Goal: Transaction & Acquisition: Purchase product/service

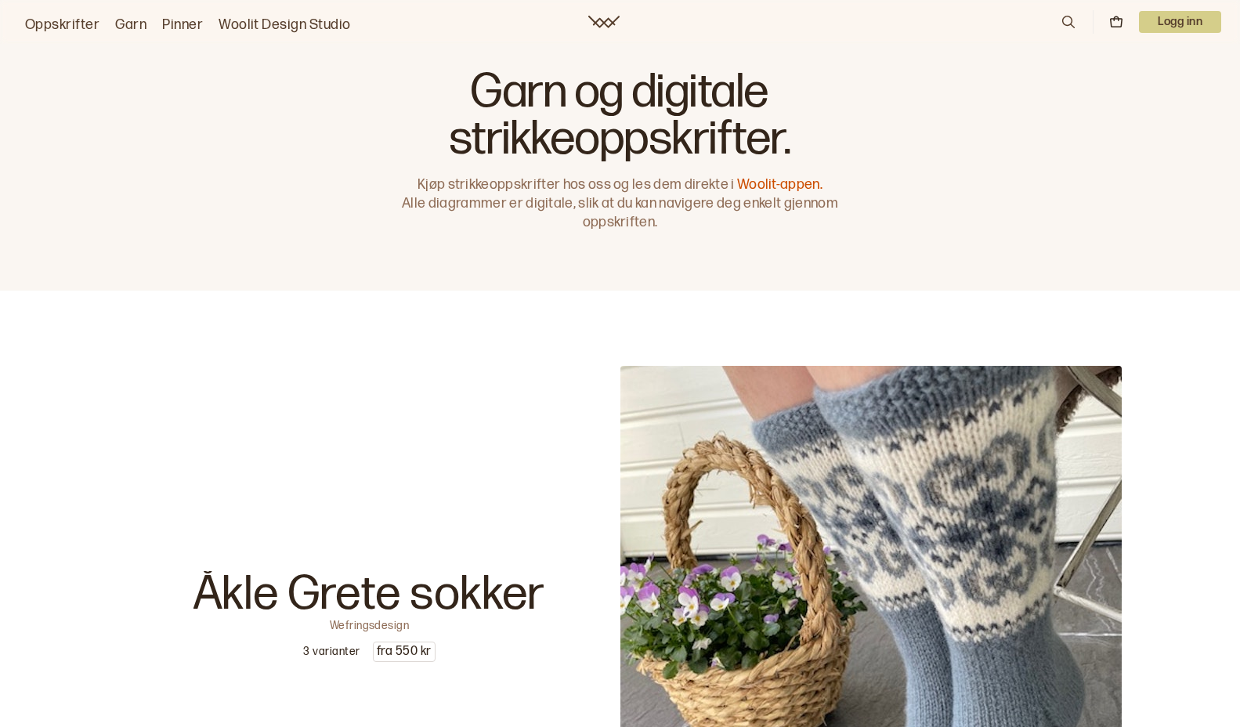
click at [178, 23] on link "Pinner" at bounding box center [182, 25] width 41 height 22
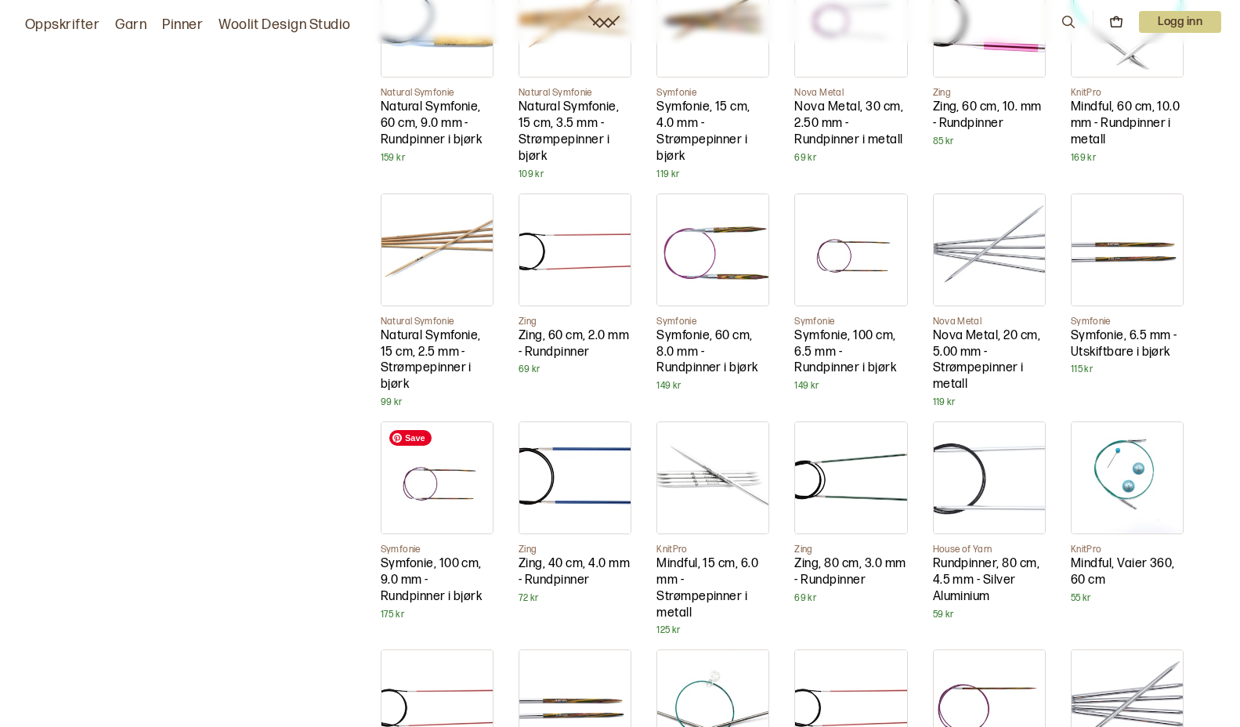
scroll to position [3752, 0]
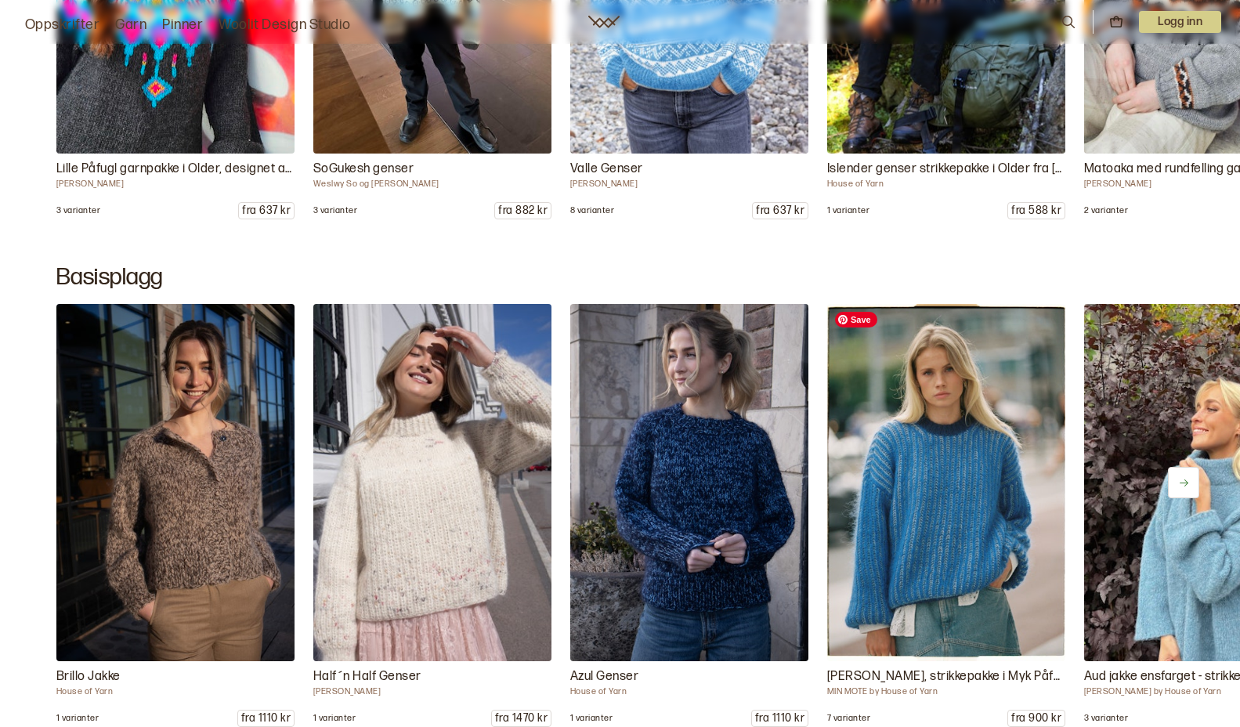
scroll to position [7676, 0]
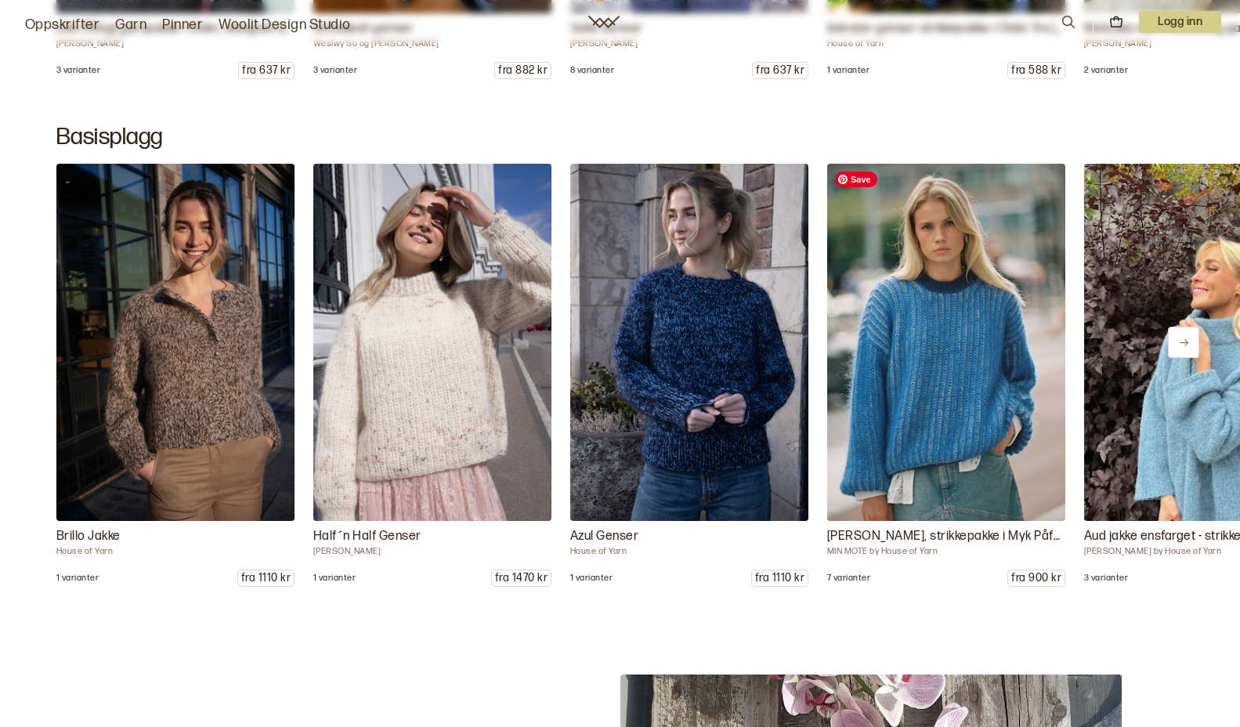
click at [985, 400] on img at bounding box center [946, 342] width 250 height 375
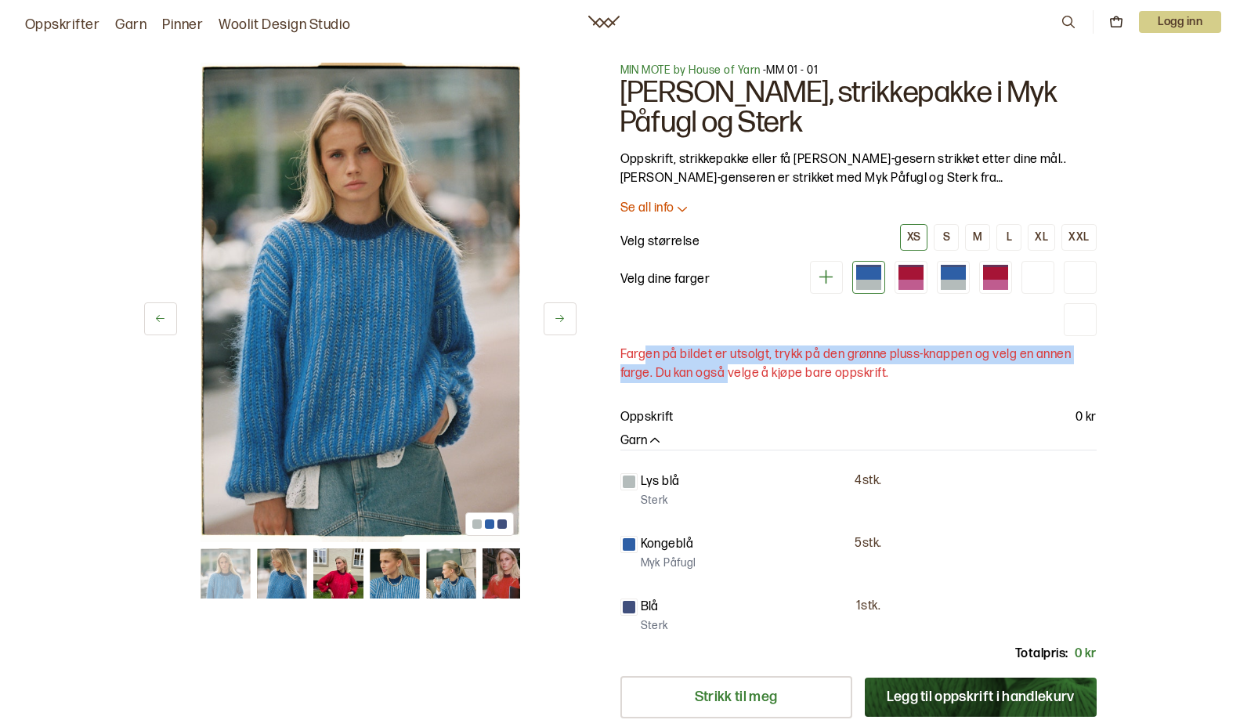
drag, startPoint x: 642, startPoint y: 348, endPoint x: 747, endPoint y: 368, distance: 106.2
click at [730, 367] on p "Fargen på bildet er utsolgt, trykk på den grønne pluss-knappen og velg en annen…" at bounding box center [858, 364] width 476 height 38
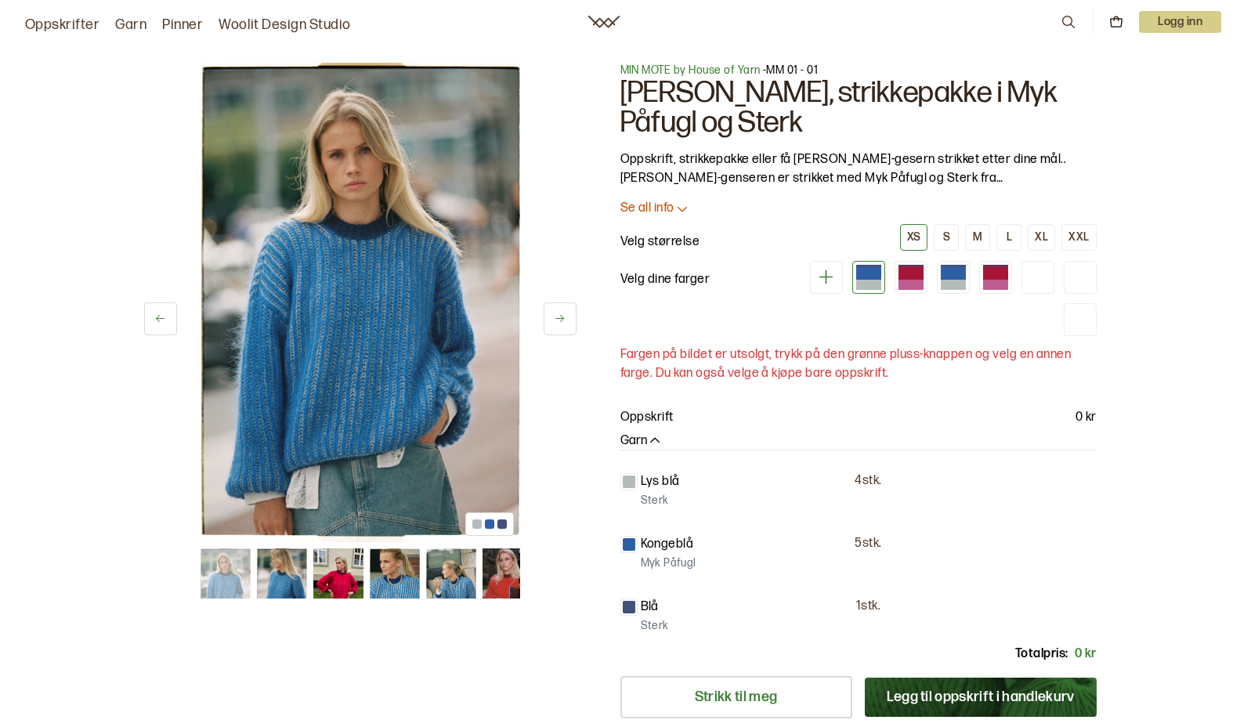
click at [747, 368] on p "Fargen på bildet er utsolgt, trykk på den grønne pluss-knappen og velg en annen…" at bounding box center [858, 364] width 476 height 38
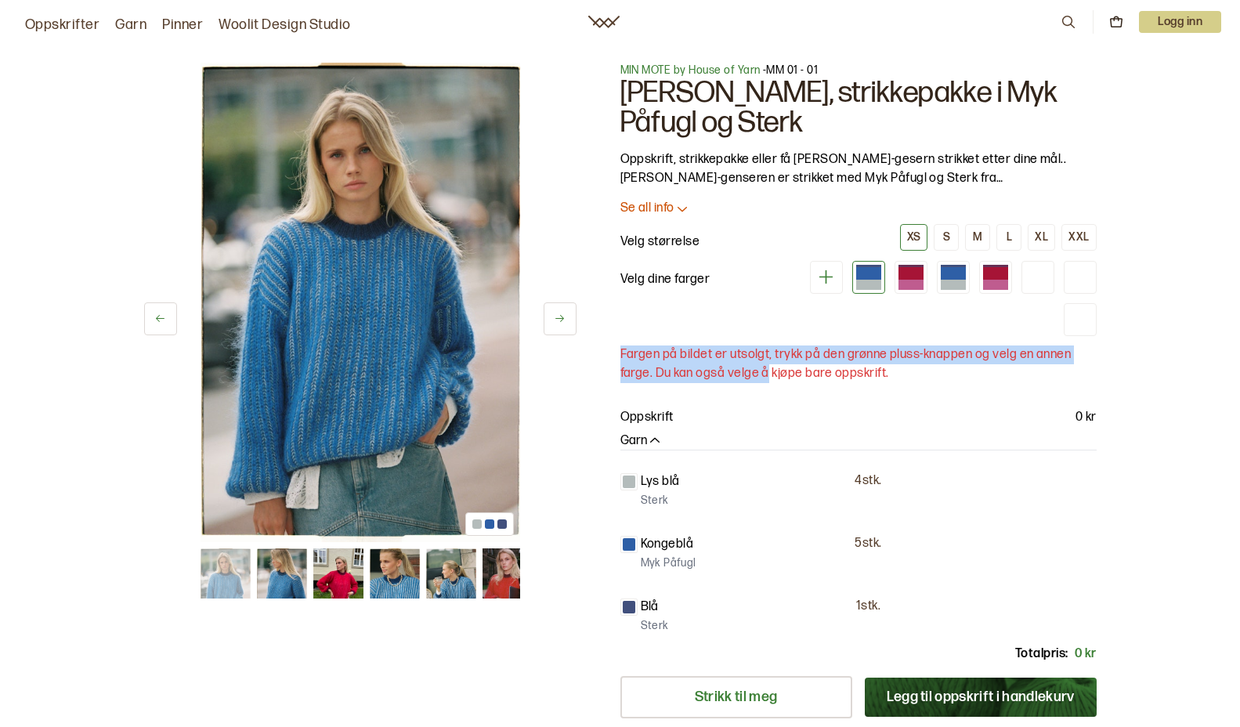
drag, startPoint x: 764, startPoint y: 368, endPoint x: 743, endPoint y: 342, distance: 32.9
click at [743, 342] on div "MIN MOTE by House of Yarn - MM 01 - 01 Toni-genseren, strikkepakke i Myk Påfugl…" at bounding box center [858, 428] width 476 height 731
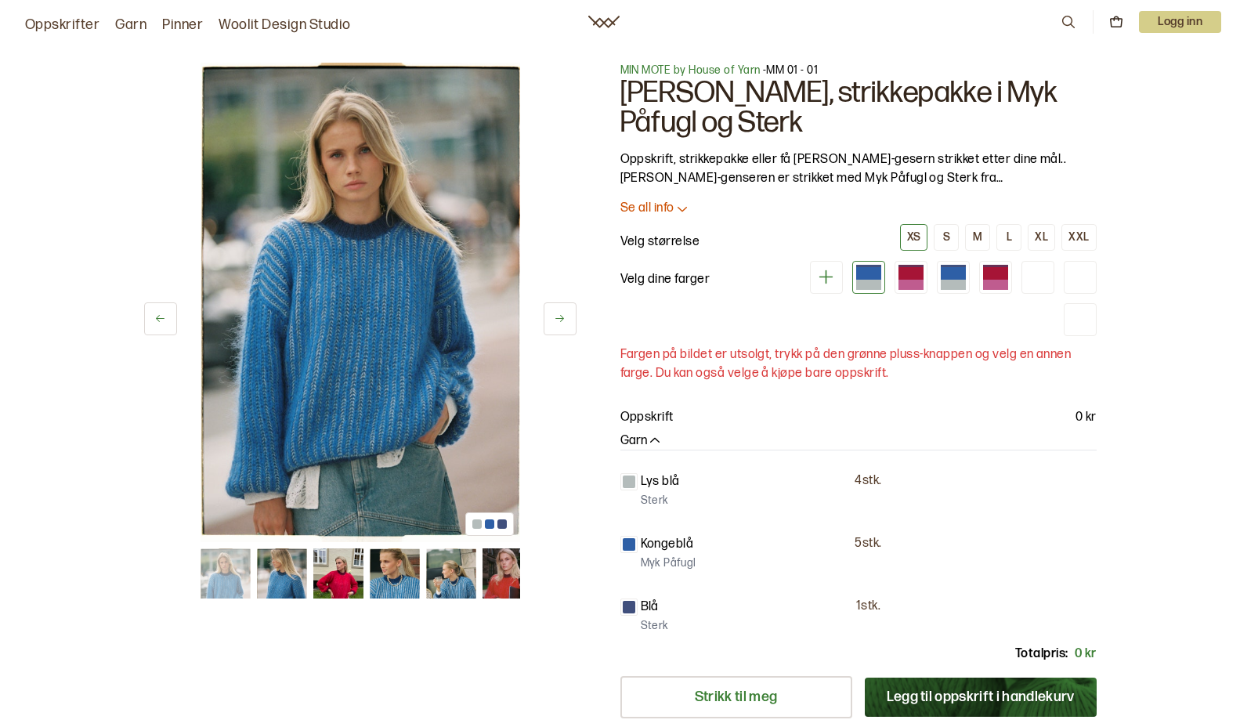
click at [731, 176] on p "Oppskrift, strikkepakke eller få Toni-gesern strikket etter dine mål.. Toni-gen…" at bounding box center [858, 169] width 476 height 38
click at [364, 146] on img at bounding box center [361, 302] width 320 height 479
click at [350, 573] on img at bounding box center [338, 573] width 50 height 50
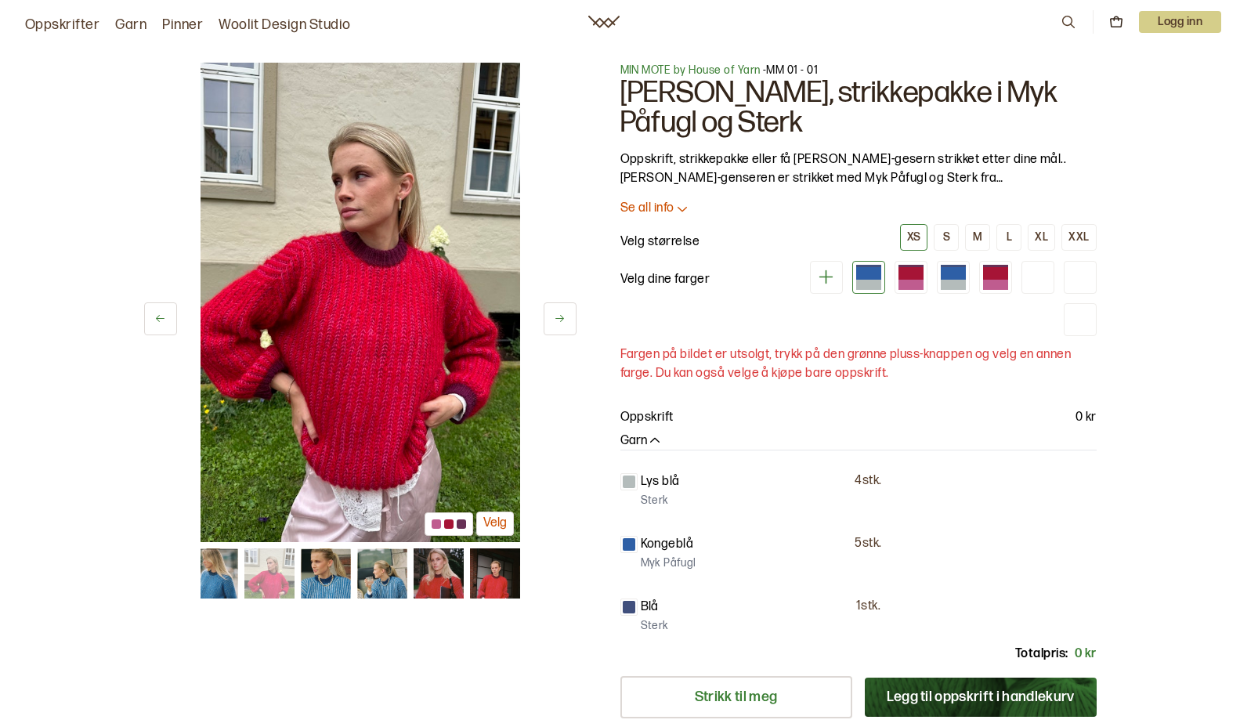
click at [322, 573] on img at bounding box center [325, 573] width 50 height 50
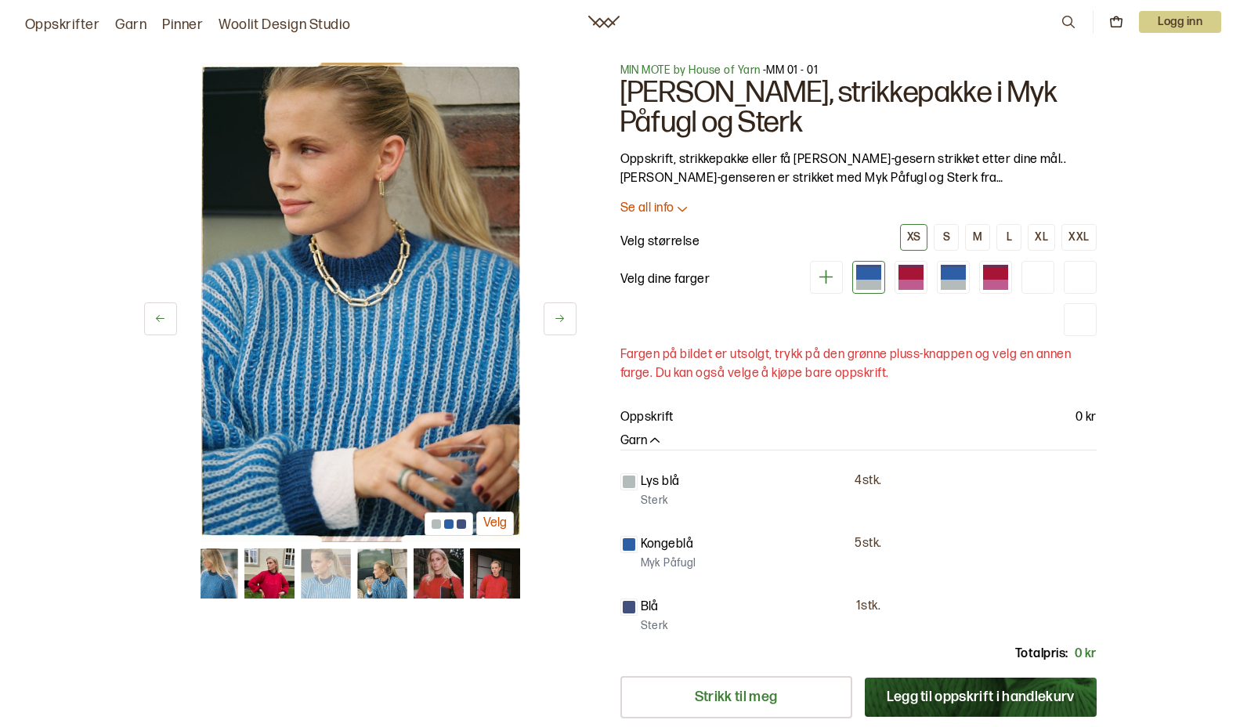
click at [371, 573] on img at bounding box center [381, 573] width 50 height 50
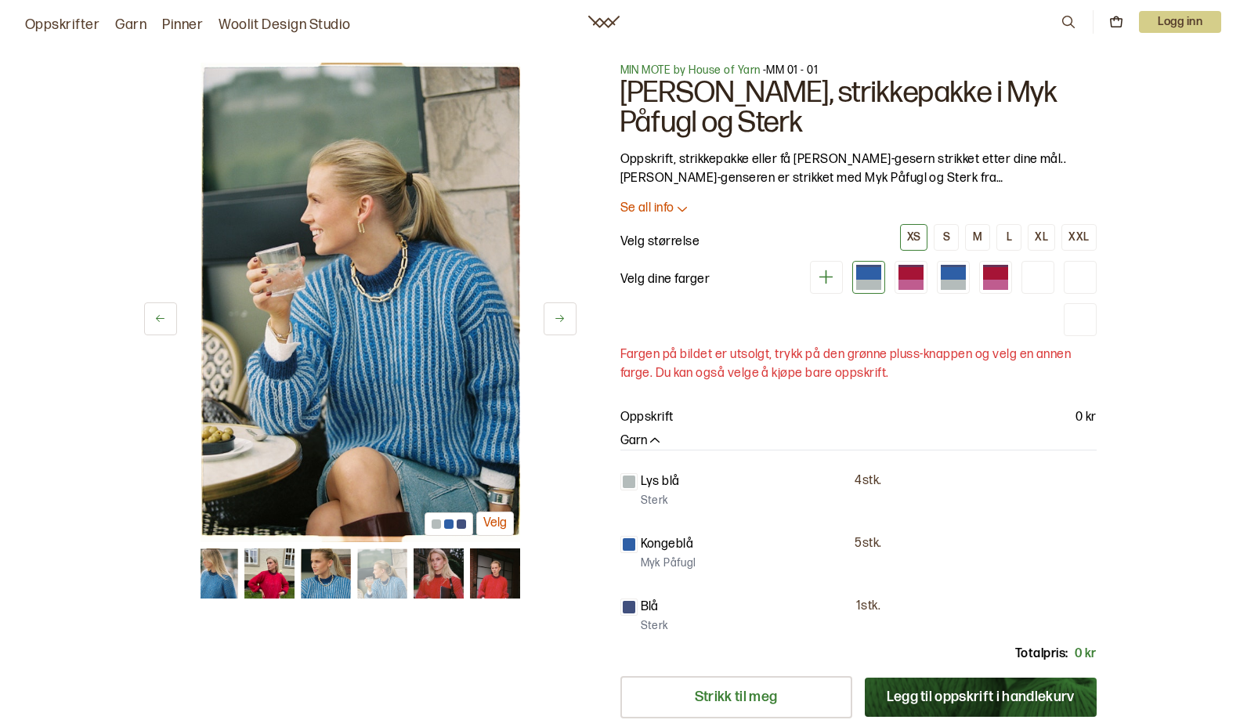
click at [455, 565] on img at bounding box center [438, 573] width 50 height 50
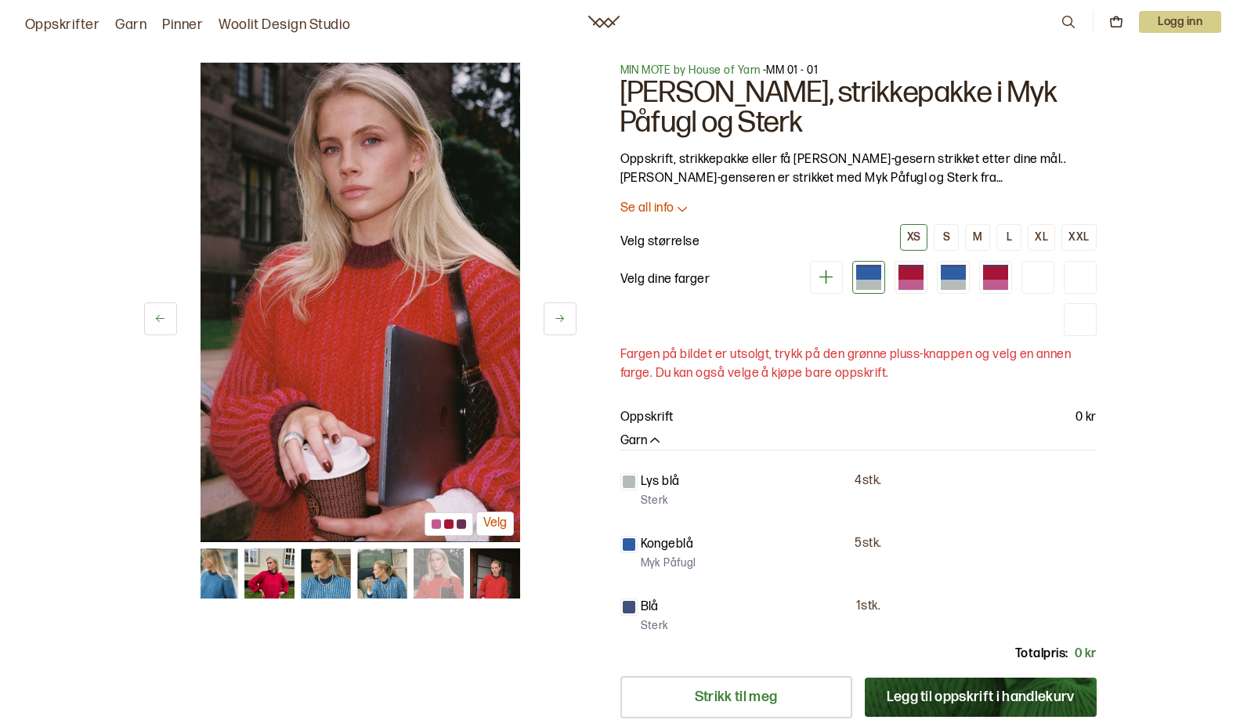
click at [490, 565] on img at bounding box center [494, 573] width 50 height 50
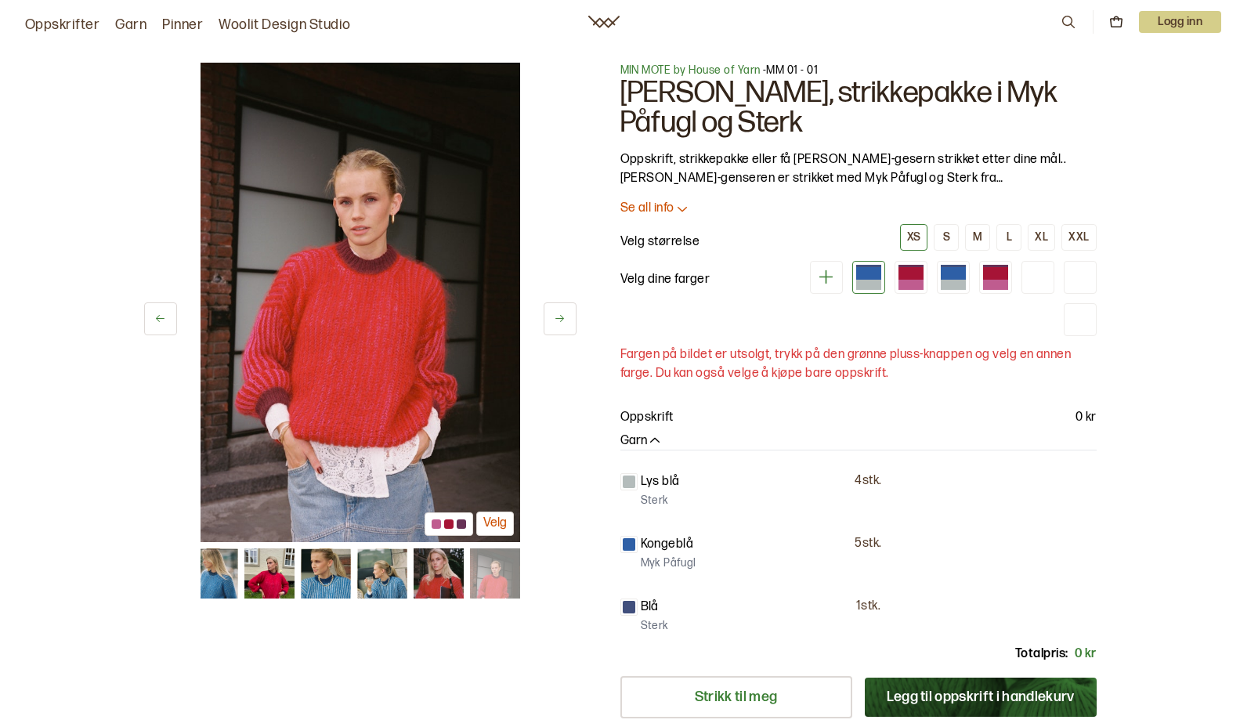
click at [311, 565] on img at bounding box center [325, 573] width 50 height 50
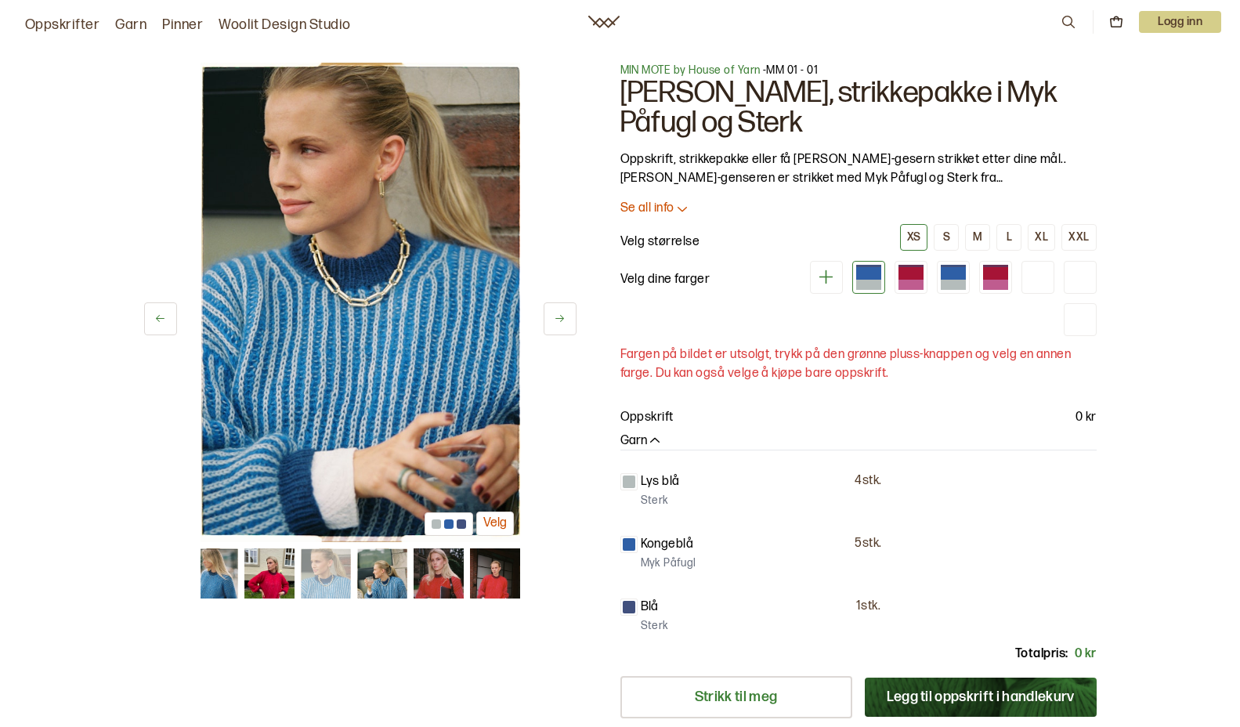
click at [270, 564] on img at bounding box center [269, 573] width 50 height 50
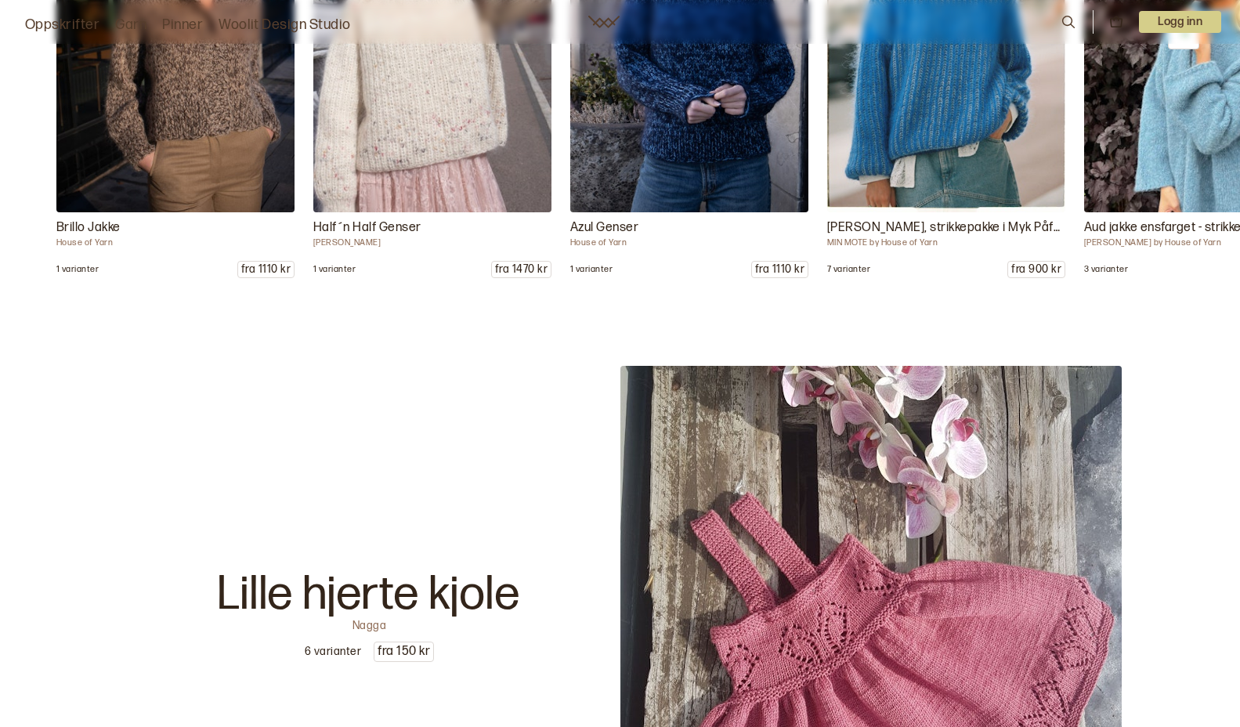
scroll to position [7547, 0]
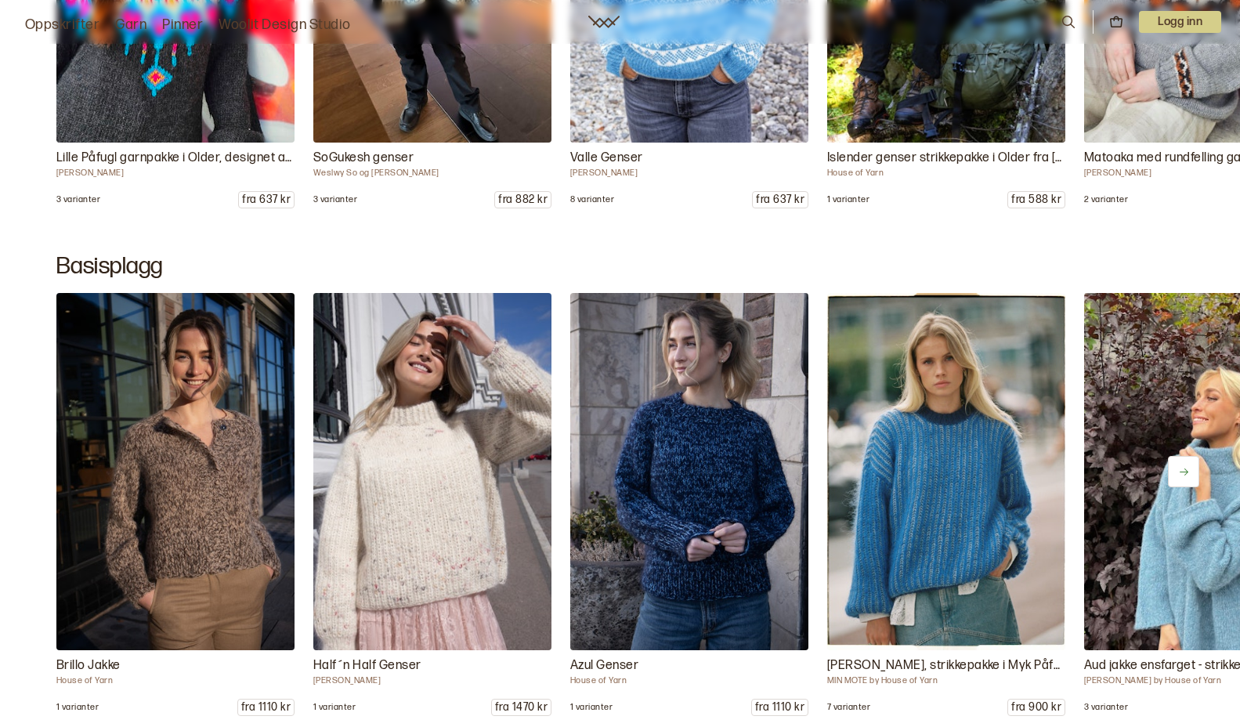
click at [1180, 465] on button at bounding box center [1183, 471] width 31 height 31
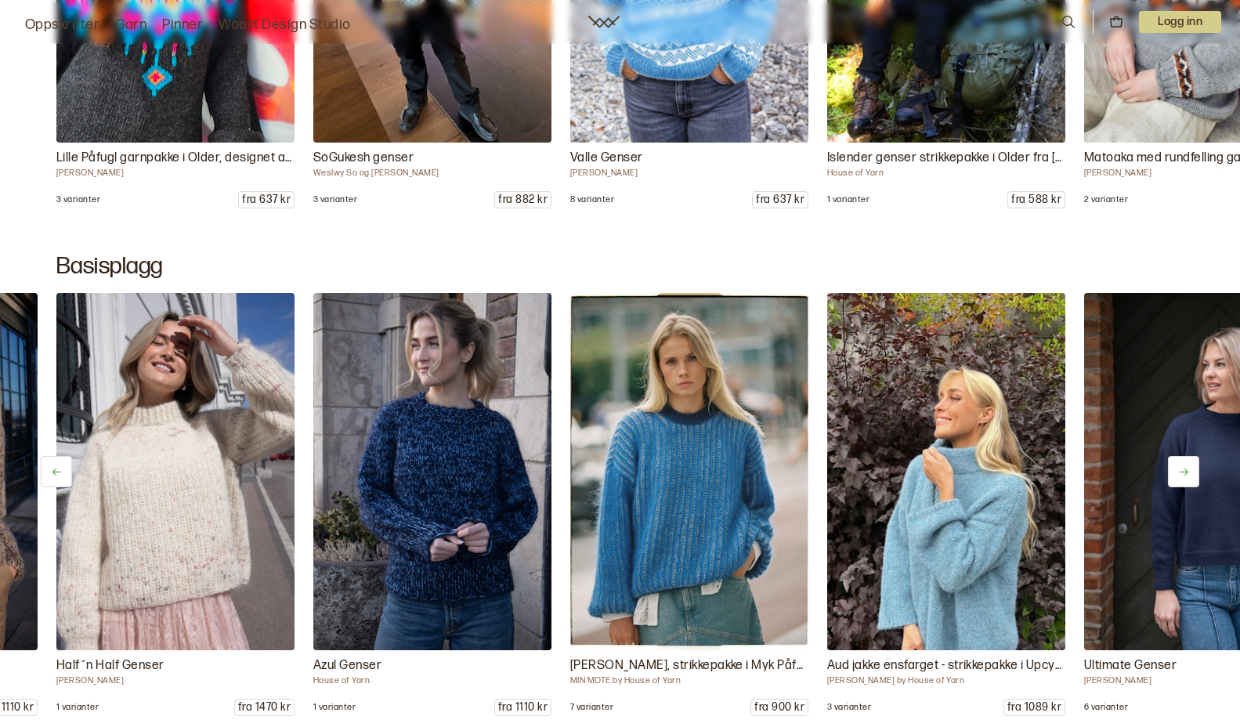
click at [1181, 463] on button at bounding box center [1183, 471] width 31 height 31
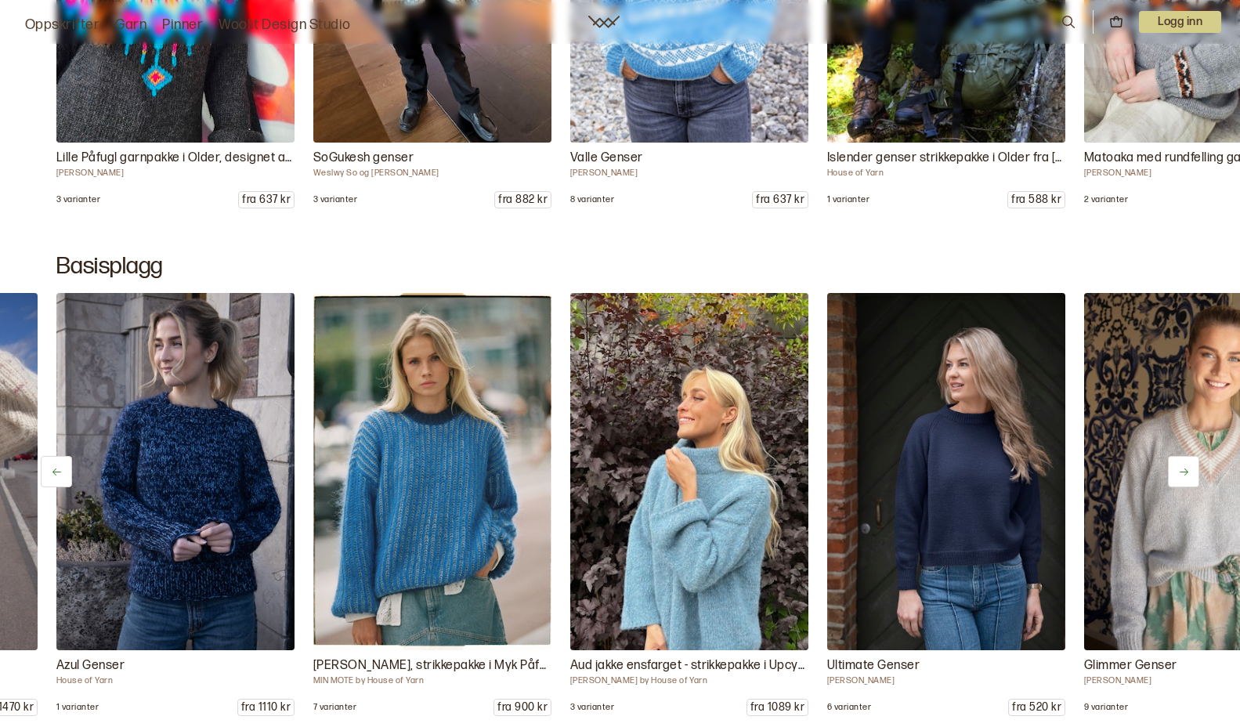
click at [1181, 463] on button at bounding box center [1183, 471] width 31 height 31
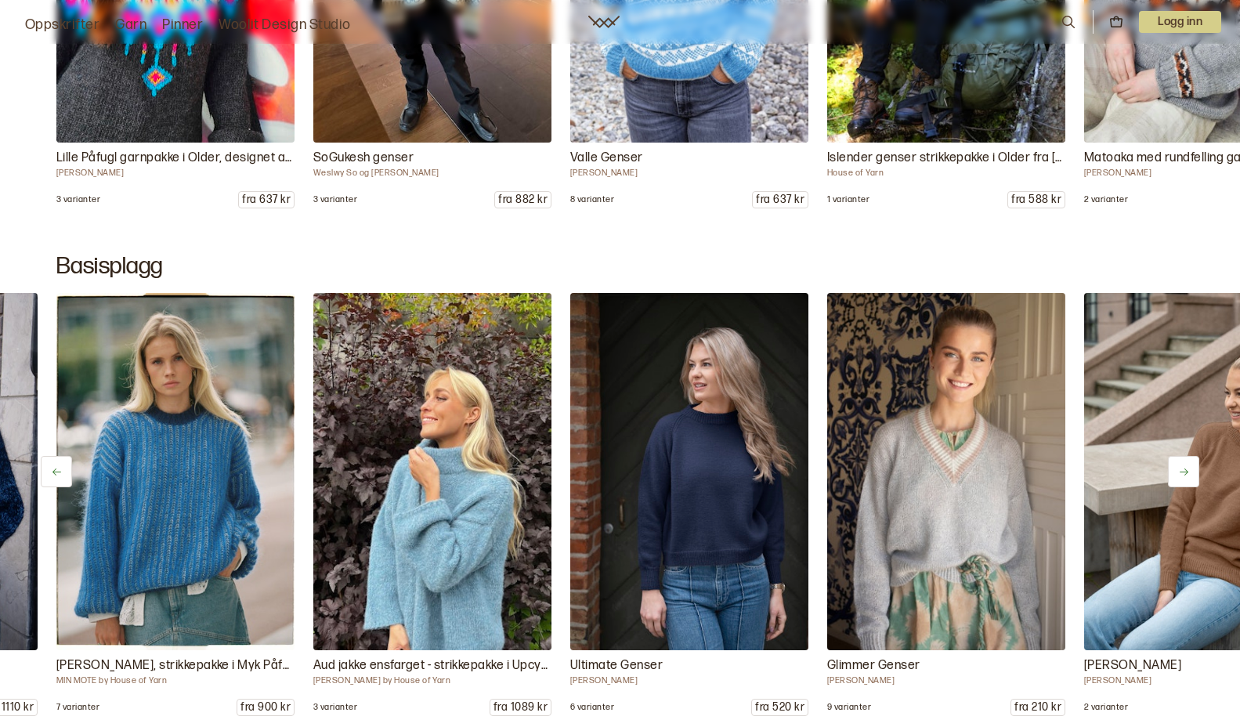
click at [1181, 463] on button at bounding box center [1183, 471] width 31 height 31
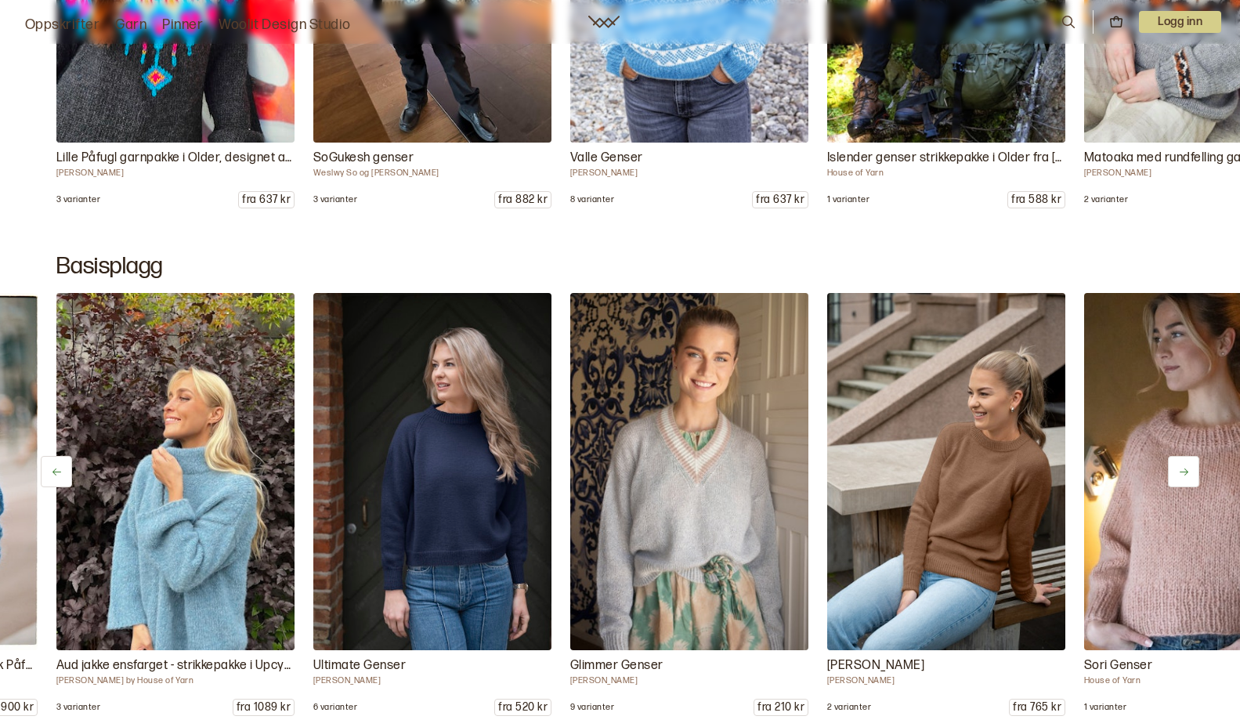
click at [1181, 463] on button at bounding box center [1183, 471] width 31 height 31
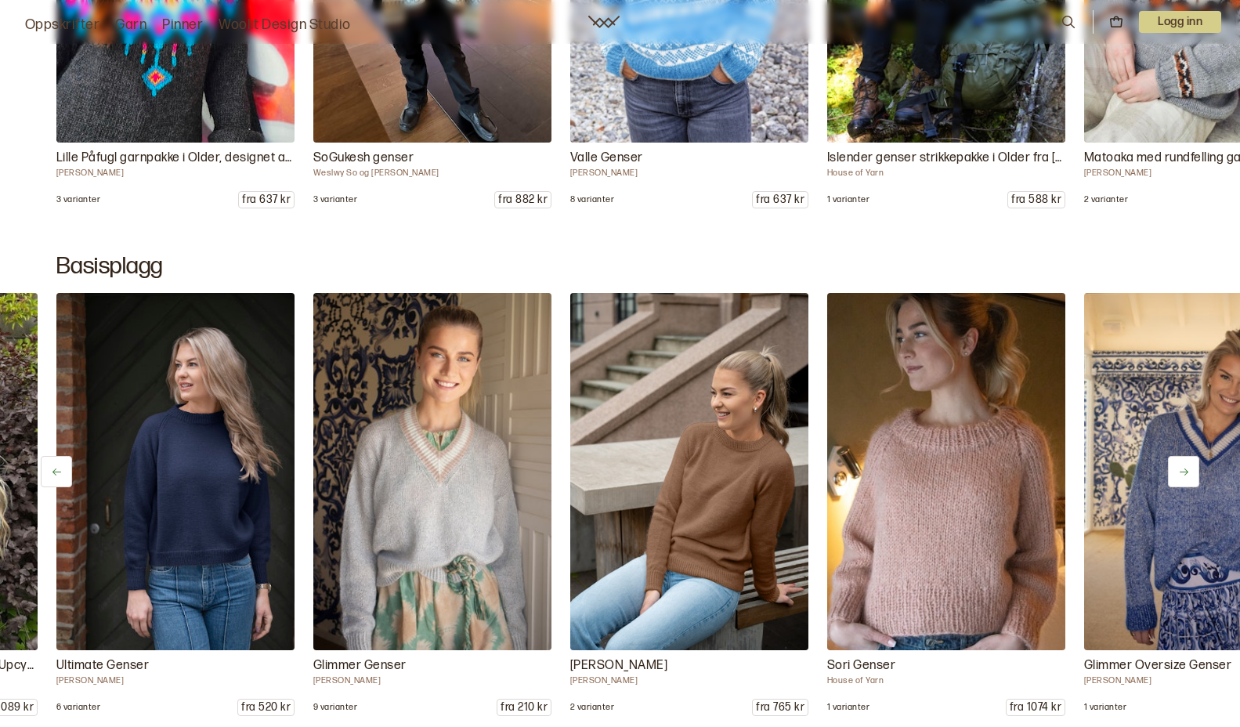
click at [1180, 463] on button at bounding box center [1183, 471] width 31 height 31
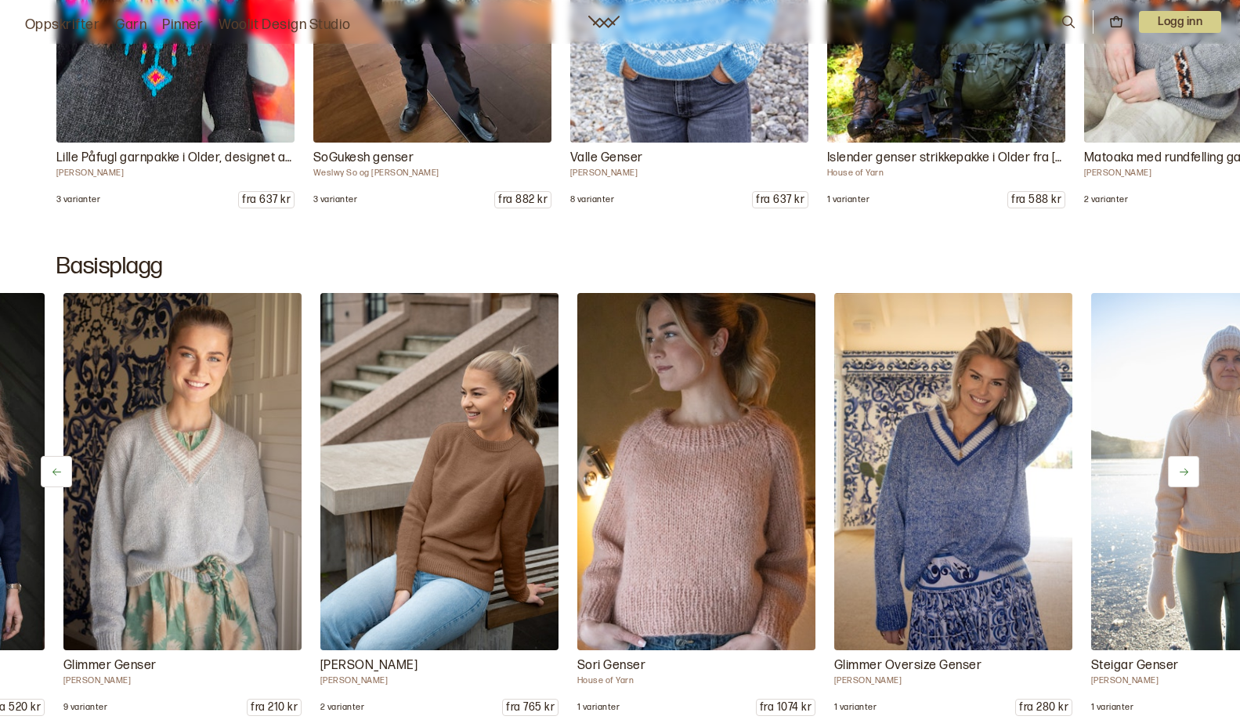
scroll to position [0, 1542]
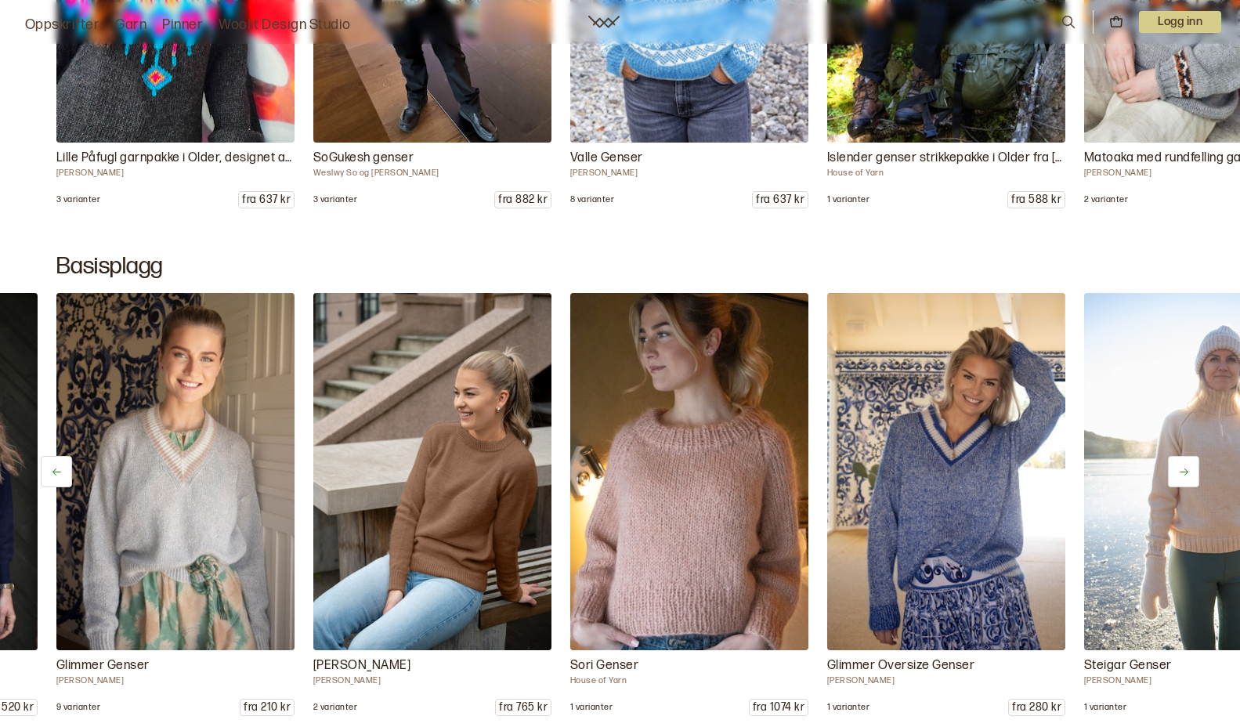
click at [1180, 463] on button at bounding box center [1183, 471] width 31 height 31
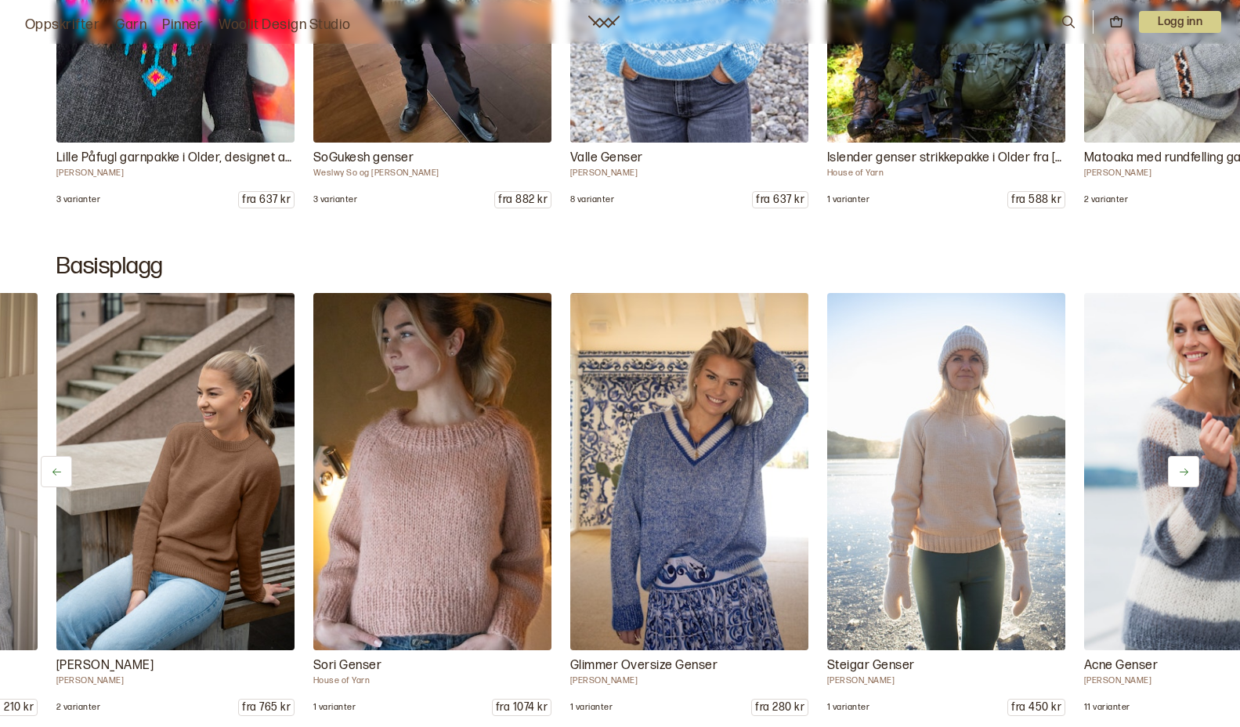
click at [1180, 463] on button at bounding box center [1183, 471] width 31 height 31
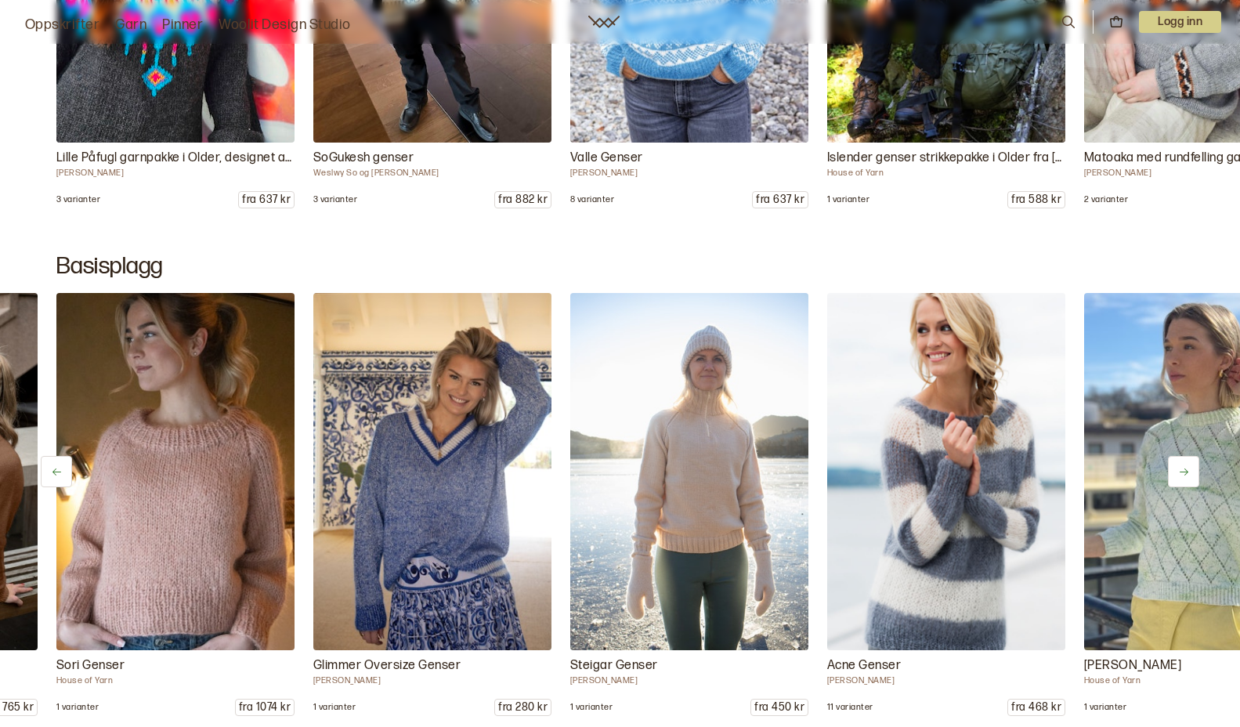
click at [1180, 463] on button at bounding box center [1183, 471] width 31 height 31
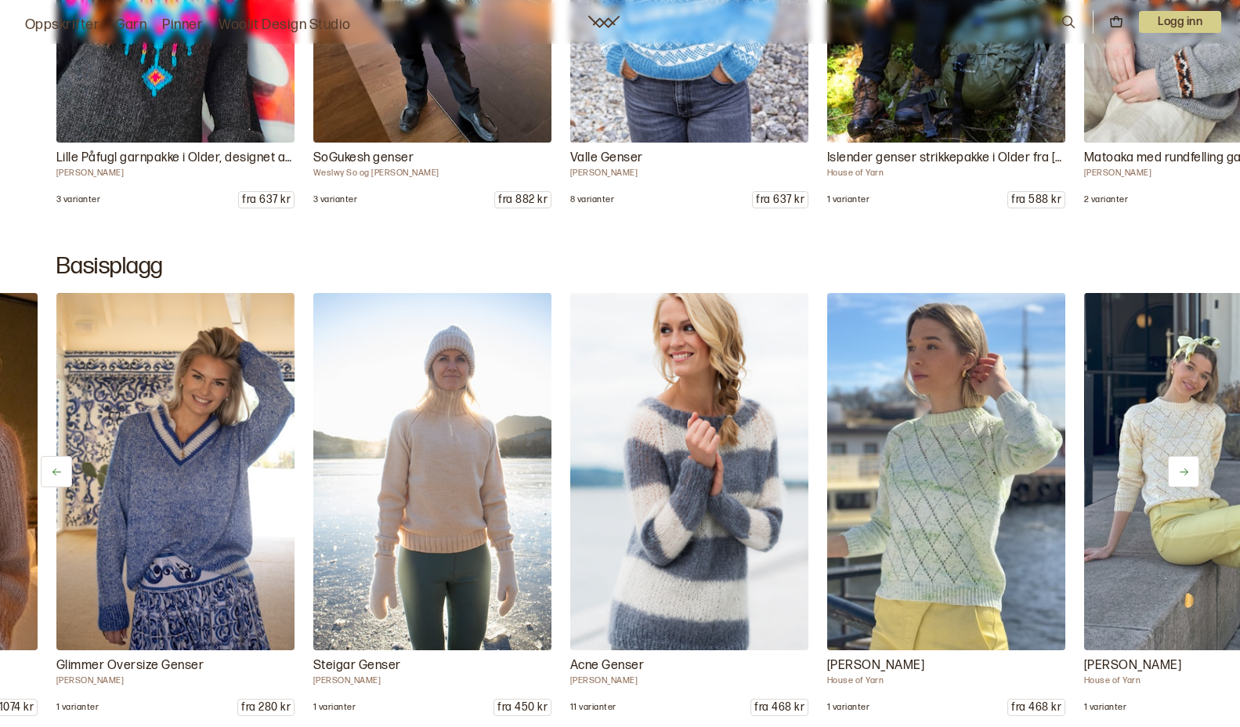
click at [1178, 463] on button at bounding box center [1183, 471] width 31 height 31
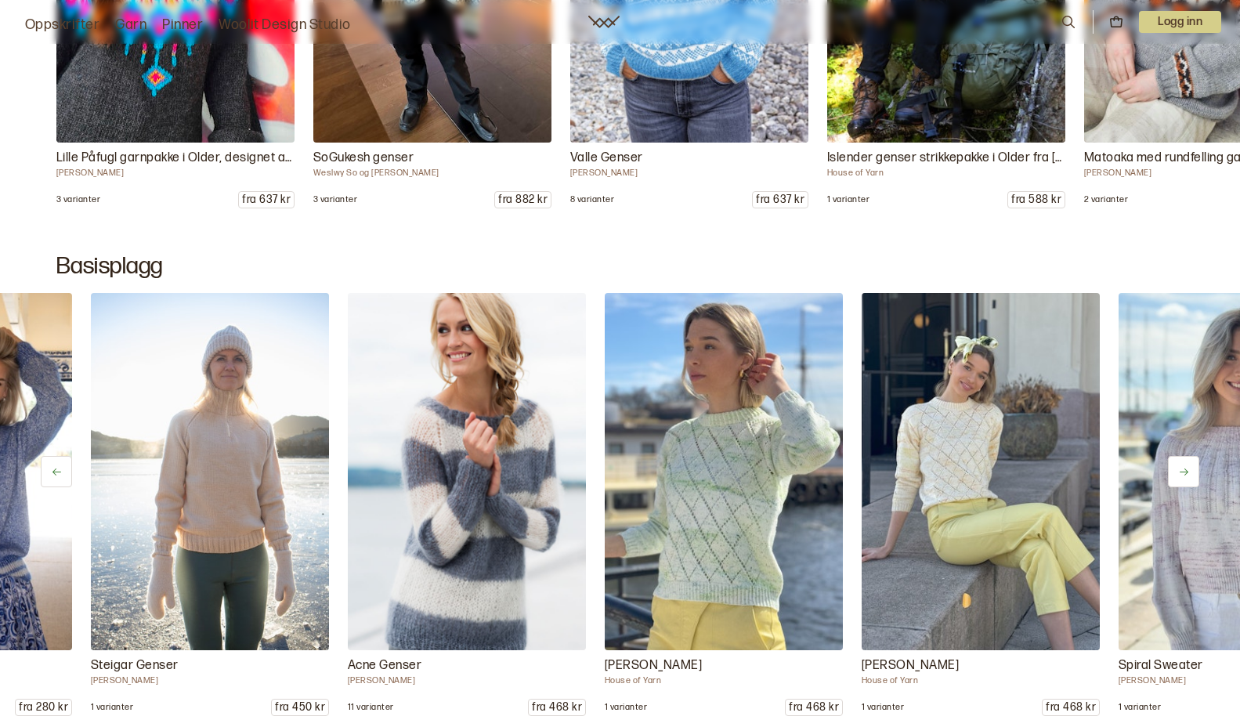
scroll to position [0, 2570]
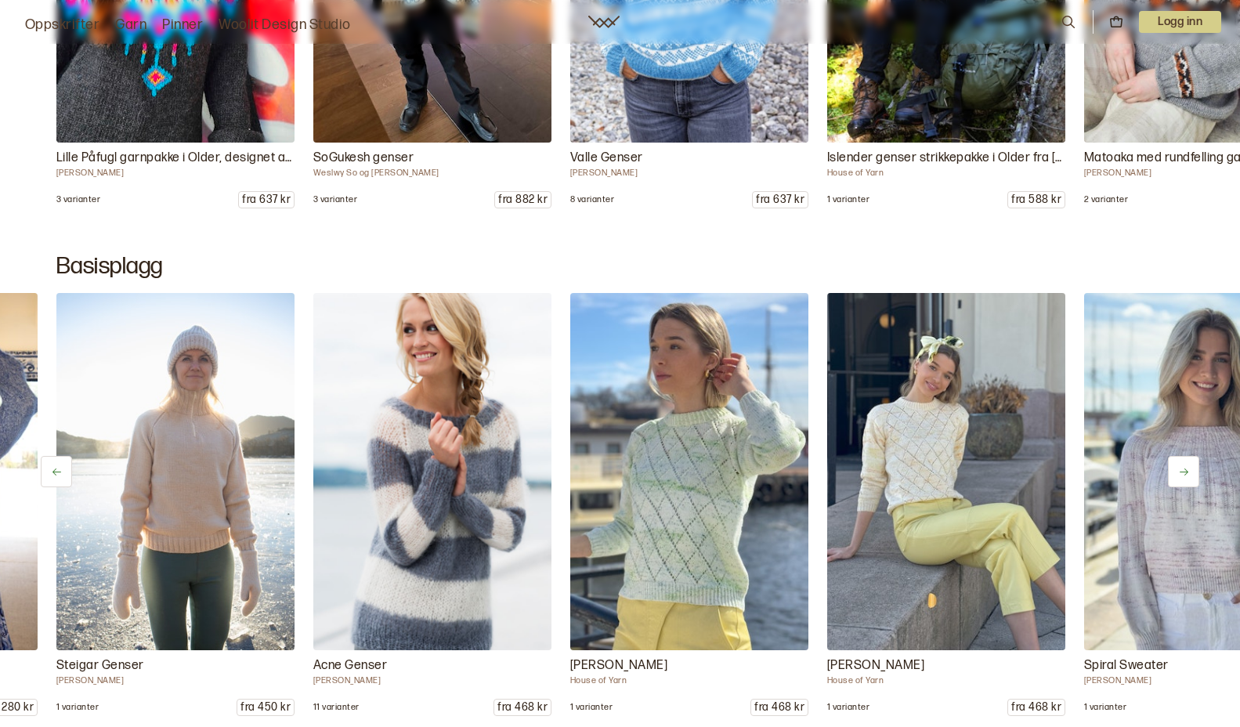
click at [1178, 463] on button at bounding box center [1183, 471] width 31 height 31
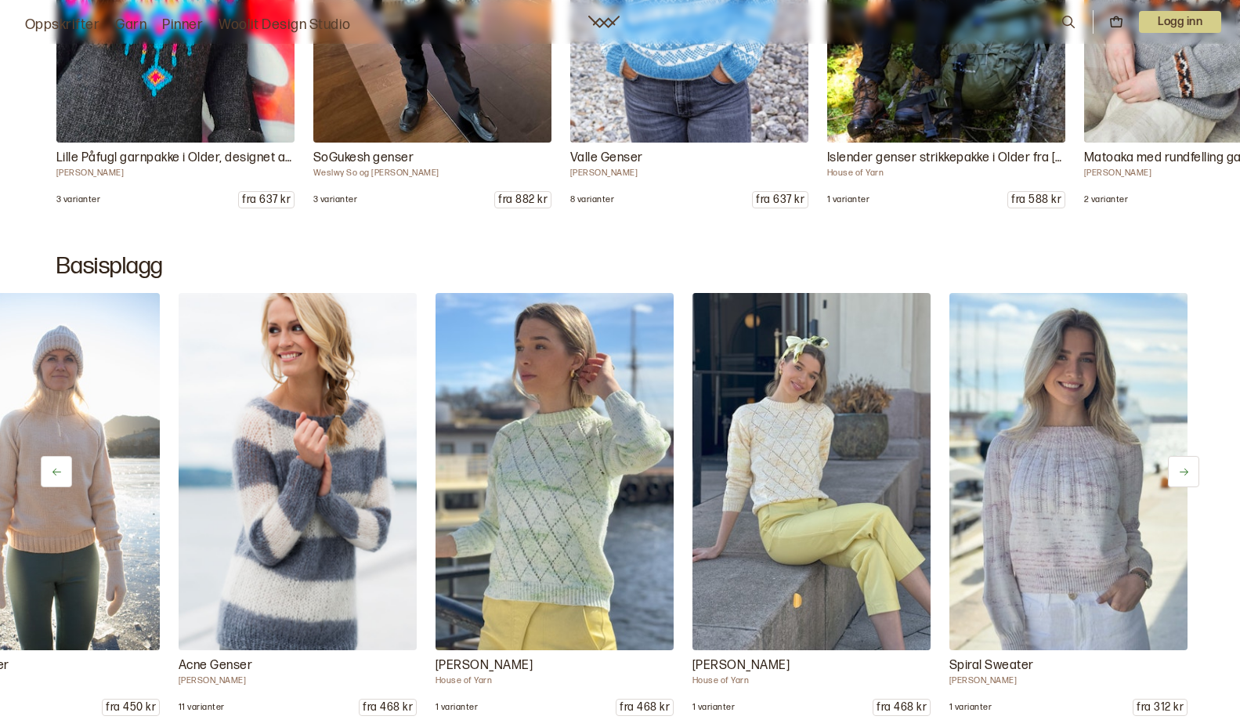
scroll to position [0, 2708]
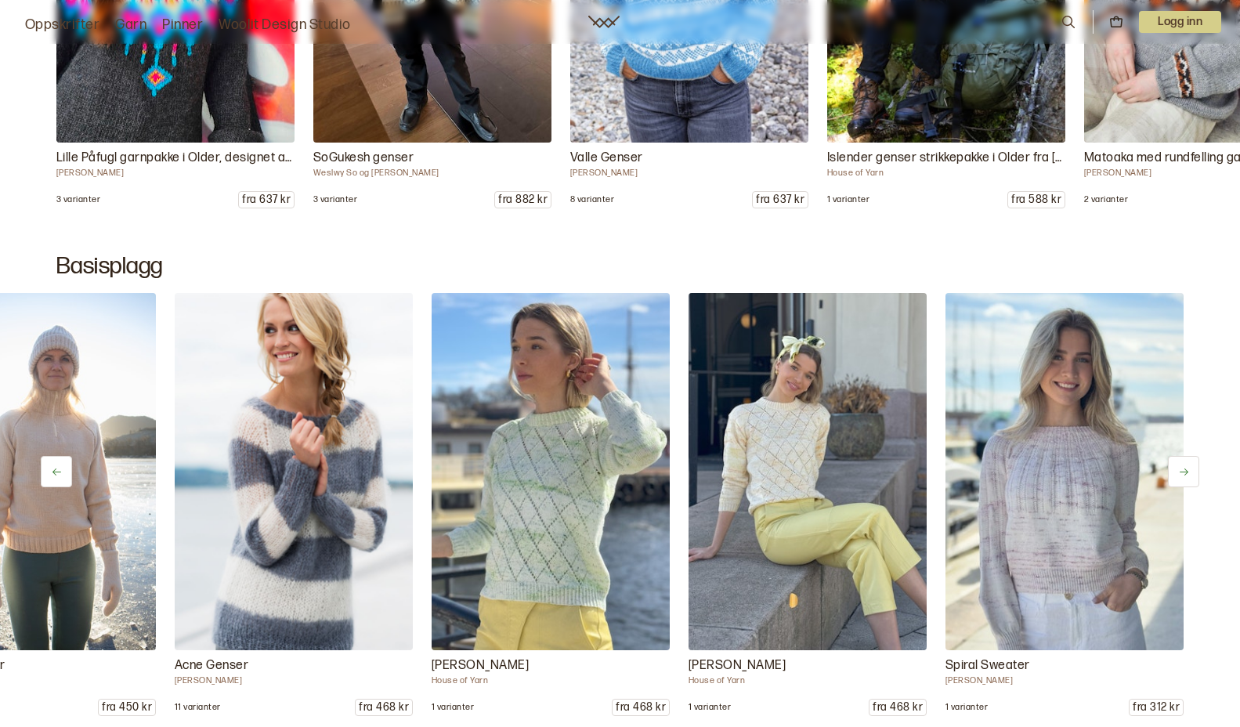
click at [1178, 463] on button at bounding box center [1183, 471] width 31 height 31
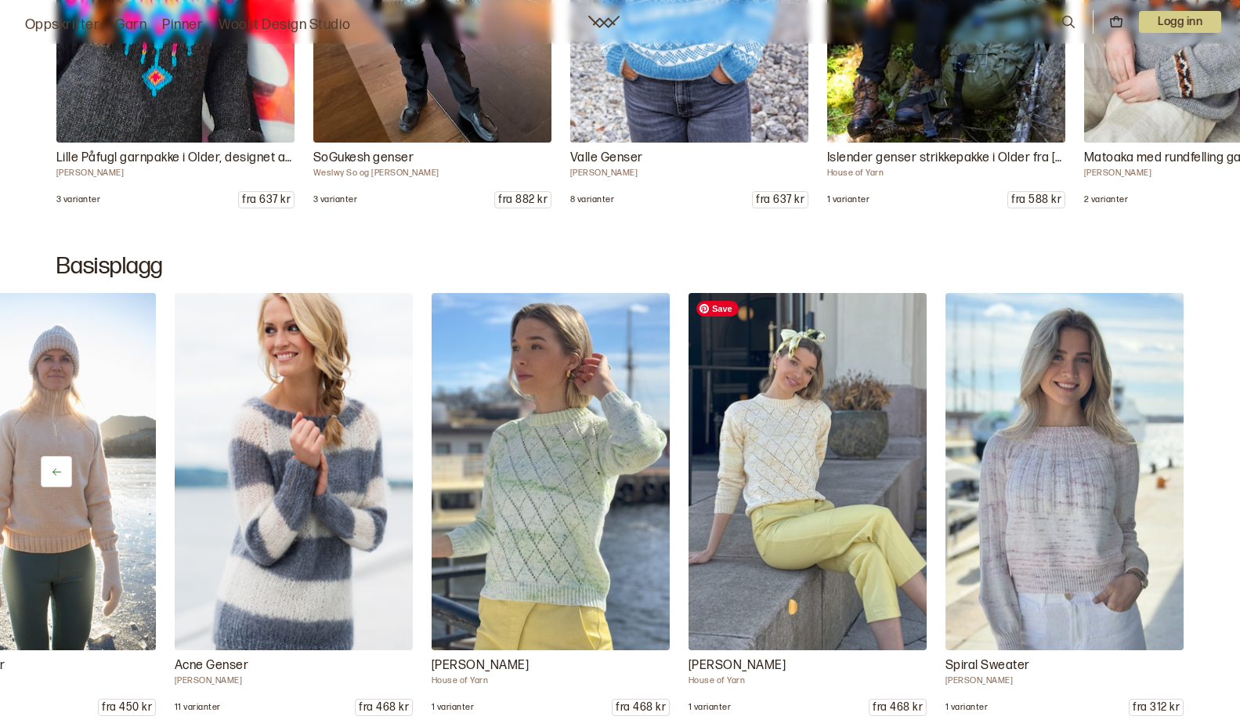
click at [837, 432] on img at bounding box center [807, 471] width 250 height 375
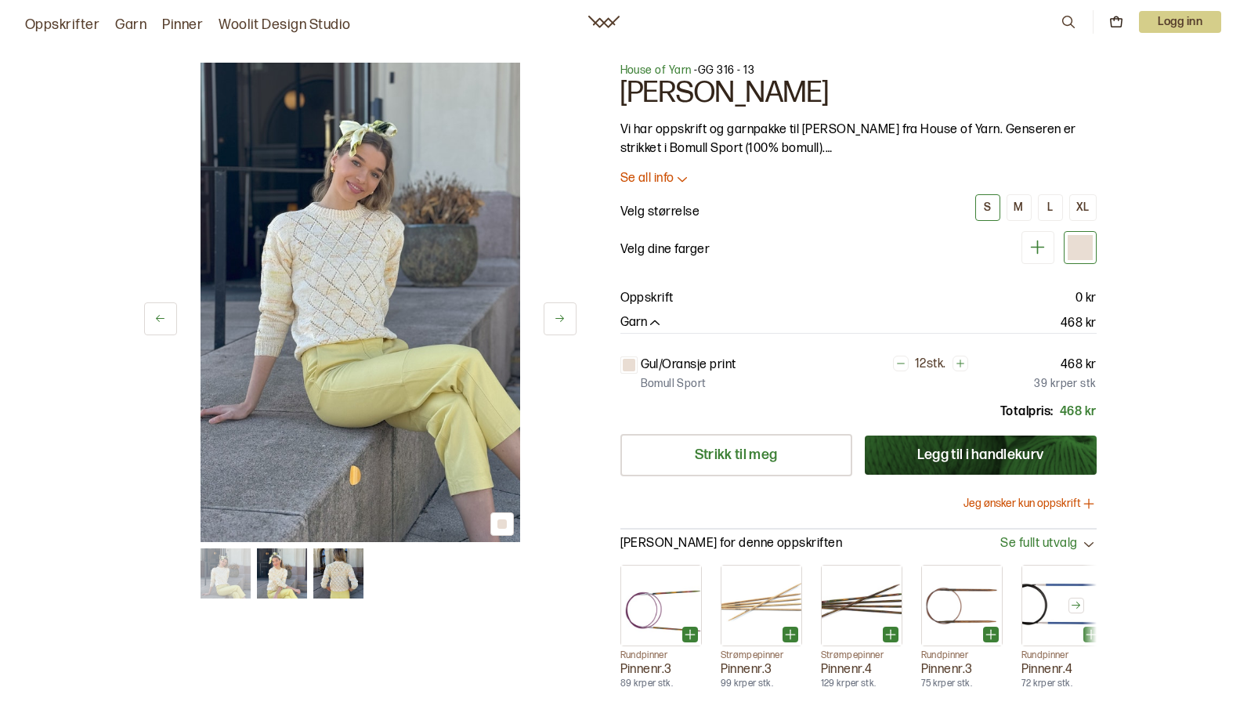
click at [273, 585] on img at bounding box center [282, 573] width 50 height 50
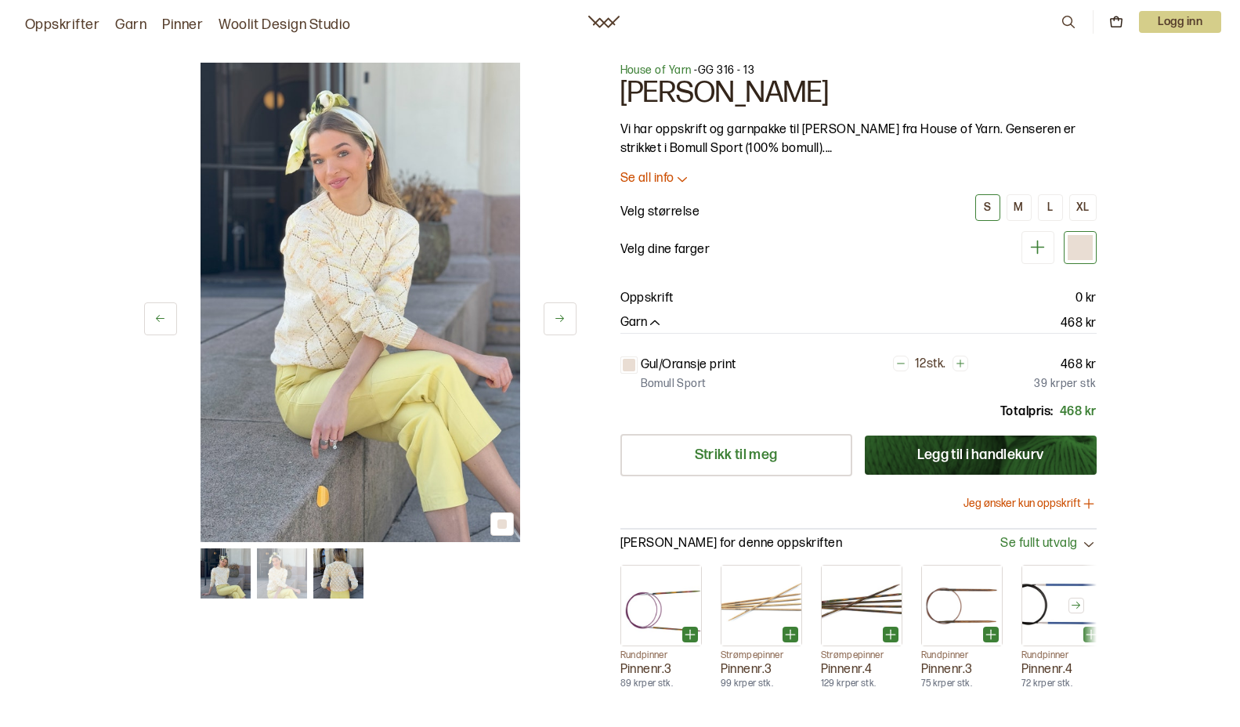
click at [332, 584] on img at bounding box center [338, 573] width 50 height 50
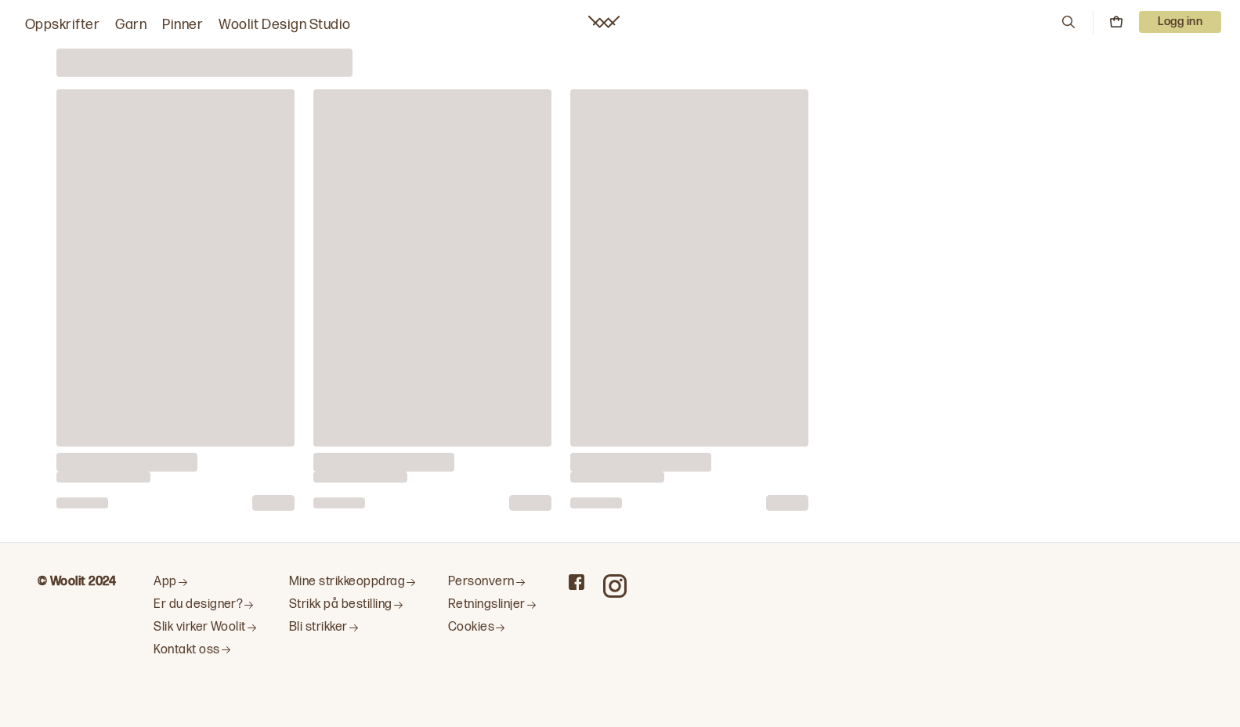
scroll to position [6093, 0]
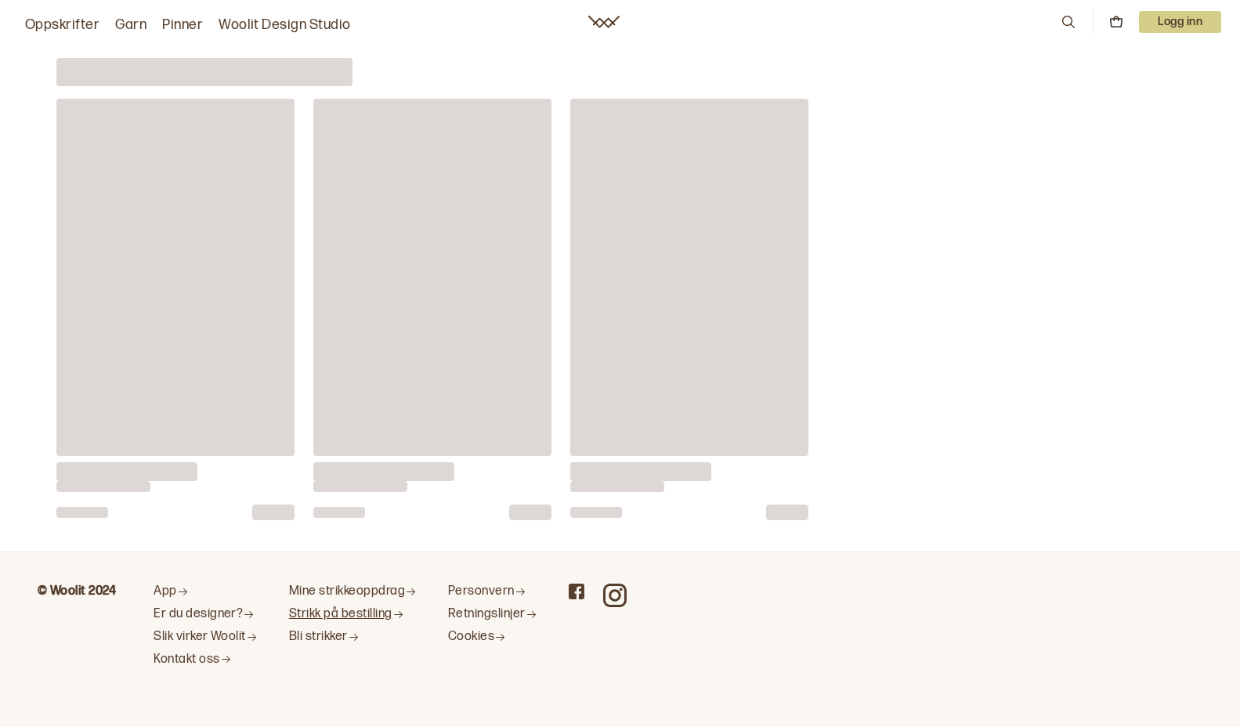
click at [368, 611] on link "Strikk på bestilling" at bounding box center [353, 614] width 128 height 16
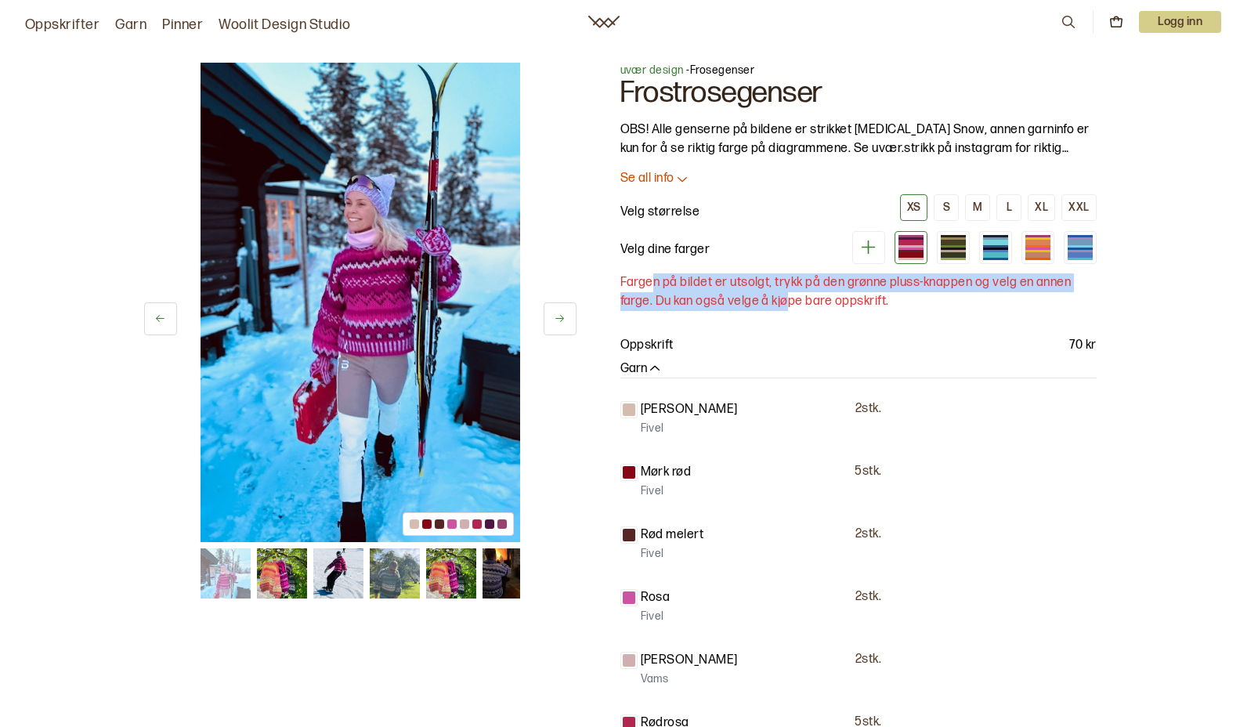
drag, startPoint x: 666, startPoint y: 291, endPoint x: 785, endPoint y: 292, distance: 119.1
click at [785, 292] on p "Fargen på bildet er utsolgt, trykk på den grønne pluss-knappen og velg en annen…" at bounding box center [858, 292] width 476 height 38
click at [789, 297] on p "Fargen på bildet er utsolgt, trykk på den grønne pluss-knappen og velg en annen…" at bounding box center [858, 292] width 476 height 38
drag, startPoint x: 789, startPoint y: 297, endPoint x: 757, endPoint y: 277, distance: 37.6
click at [757, 277] on p "Fargen på bildet er utsolgt, trykk på den grønne pluss-knappen og velg en annen…" at bounding box center [858, 292] width 476 height 38
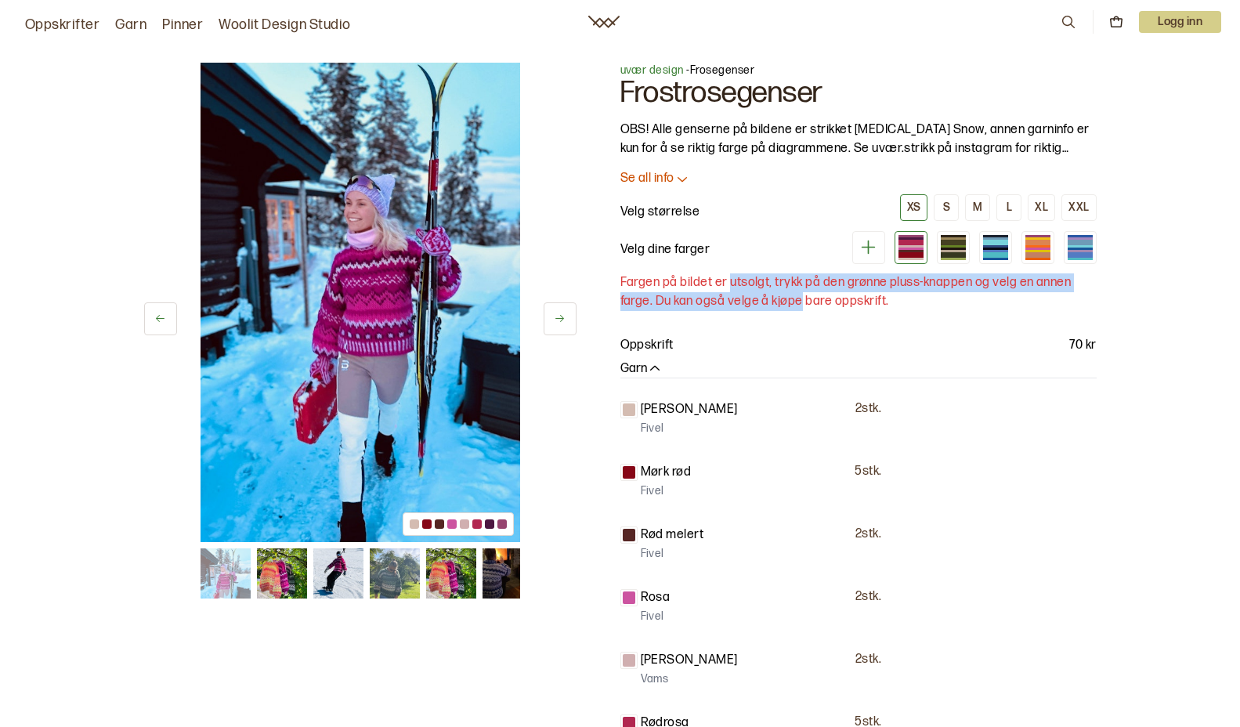
click at [757, 277] on p "Fargen på bildet er utsolgt, trykk på den grønne pluss-knappen og velg en annen…" at bounding box center [858, 292] width 476 height 38
drag, startPoint x: 772, startPoint y: 282, endPoint x: 789, endPoint y: 297, distance: 22.8
click at [780, 291] on p "Fargen på bildet er utsolgt, trykk på den grønne pluss-knappen og velg en annen…" at bounding box center [858, 292] width 476 height 38
click at [790, 297] on p "Fargen på bildet er utsolgt, trykk på den grønne pluss-knappen og velg en annen…" at bounding box center [858, 292] width 476 height 38
drag, startPoint x: 816, startPoint y: 295, endPoint x: 812, endPoint y: 284, distance: 11.6
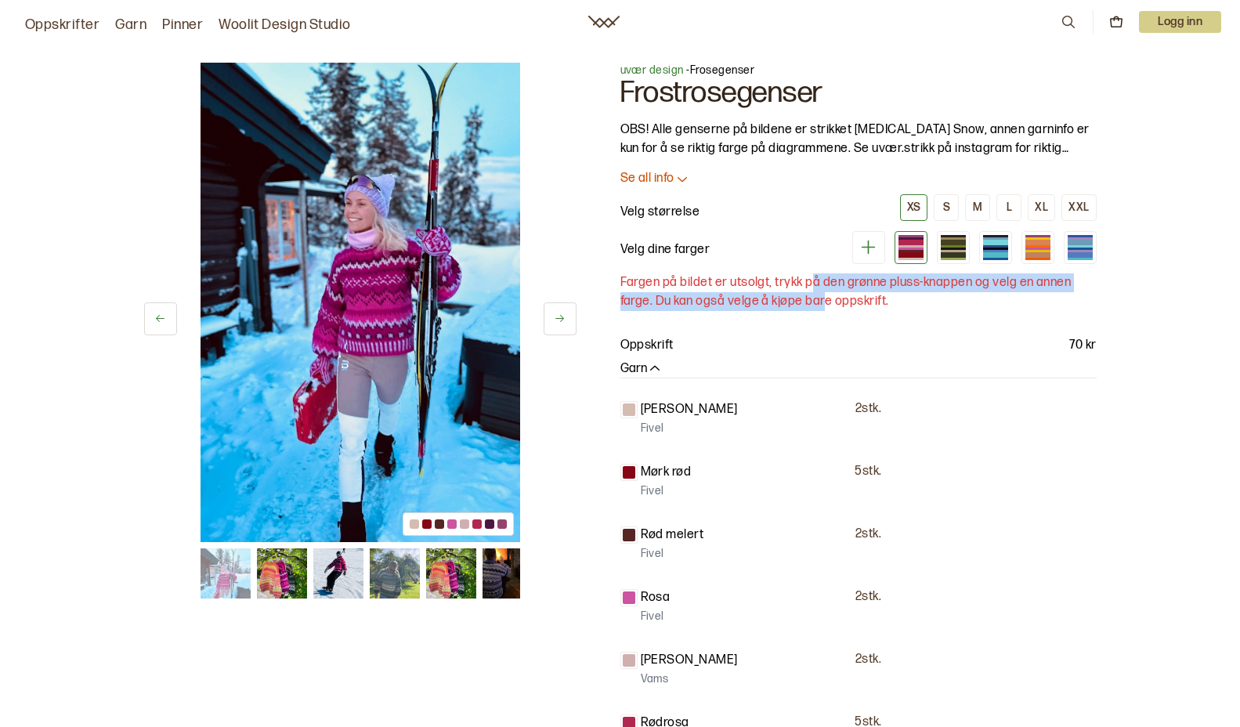
click at [812, 284] on p "Fargen på bildet er utsolgt, trykk på den grønne pluss-knappen og velg en annen…" at bounding box center [858, 292] width 476 height 38
click at [951, 250] on div at bounding box center [953, 251] width 25 height 2
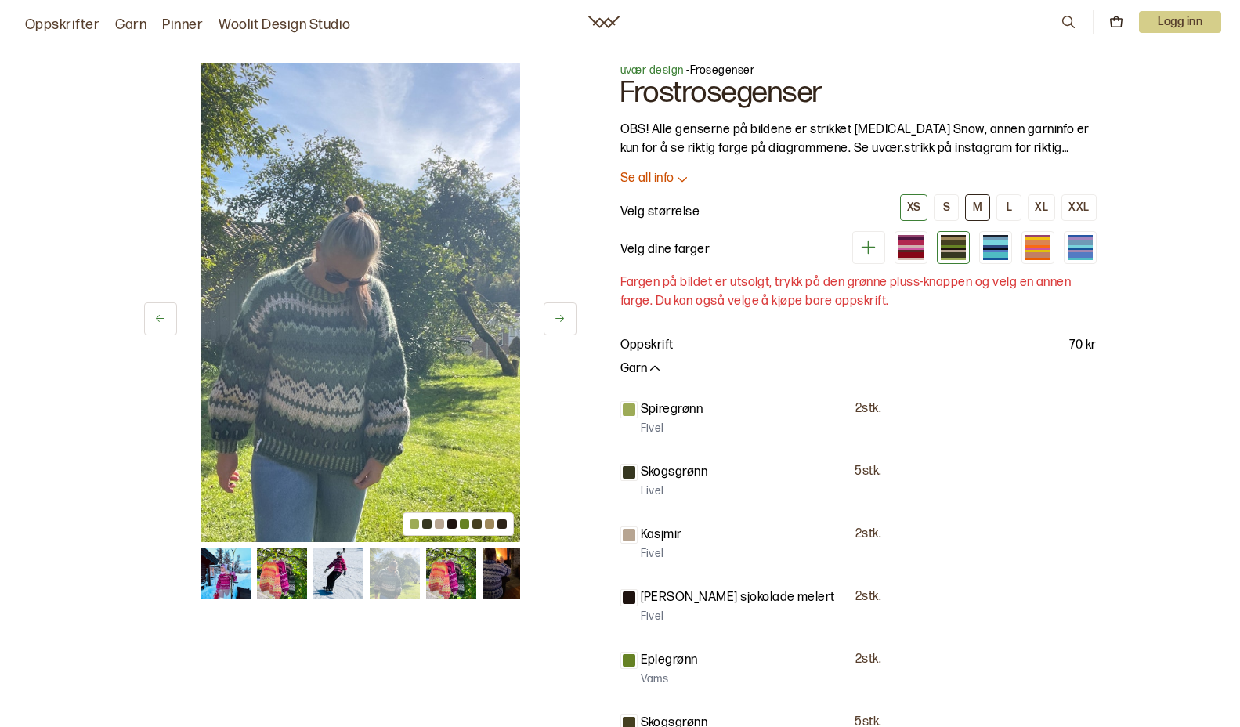
click at [981, 203] on div "M" at bounding box center [977, 208] width 9 height 14
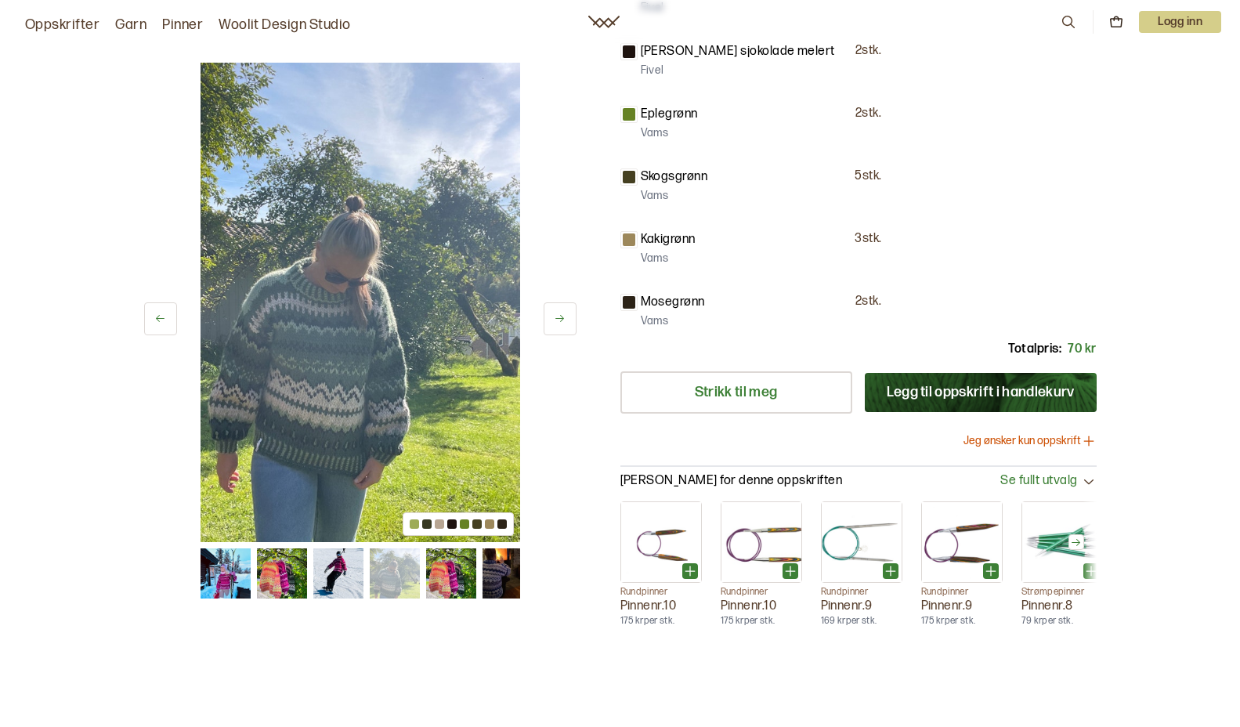
scroll to position [804, 0]
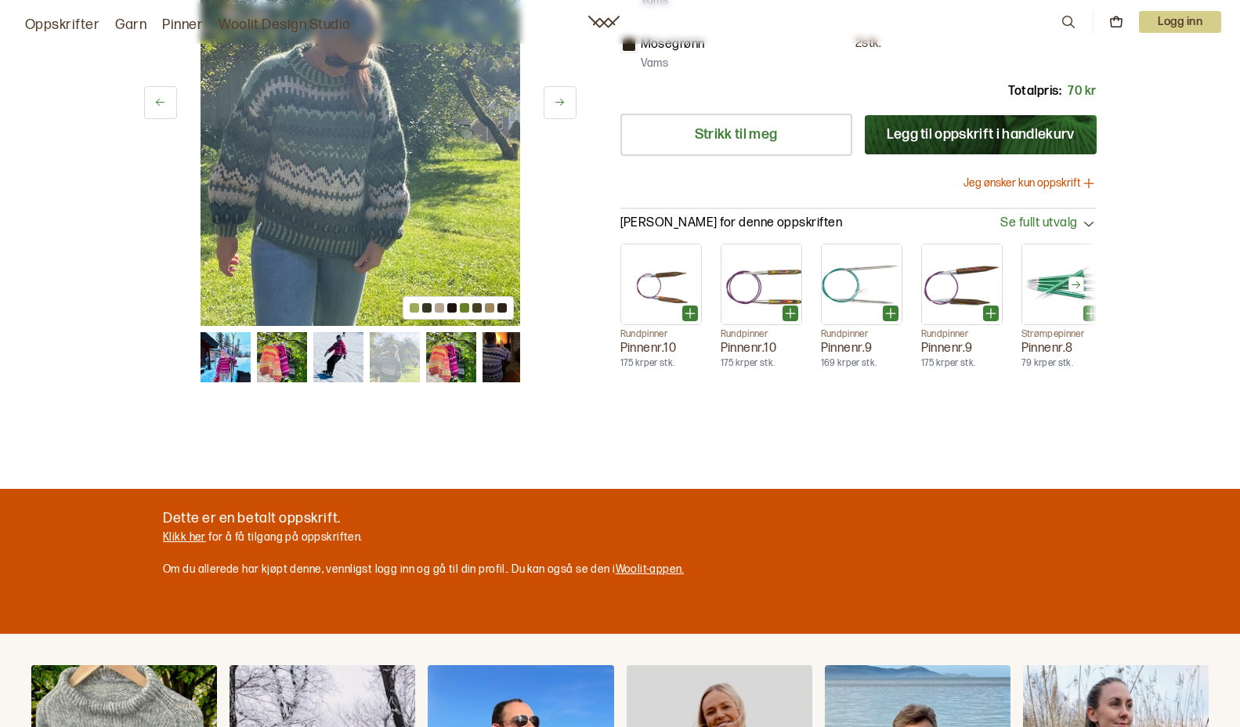
click at [349, 361] on img at bounding box center [338, 357] width 50 height 50
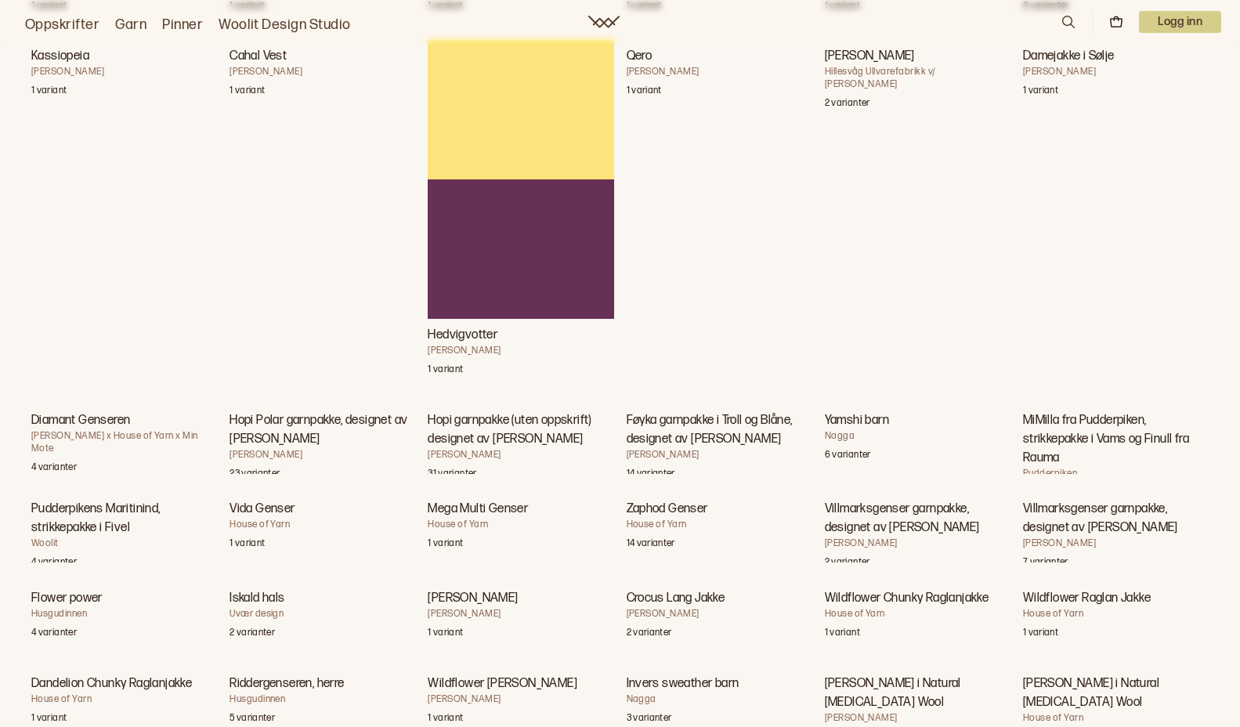
scroll to position [4182, 0]
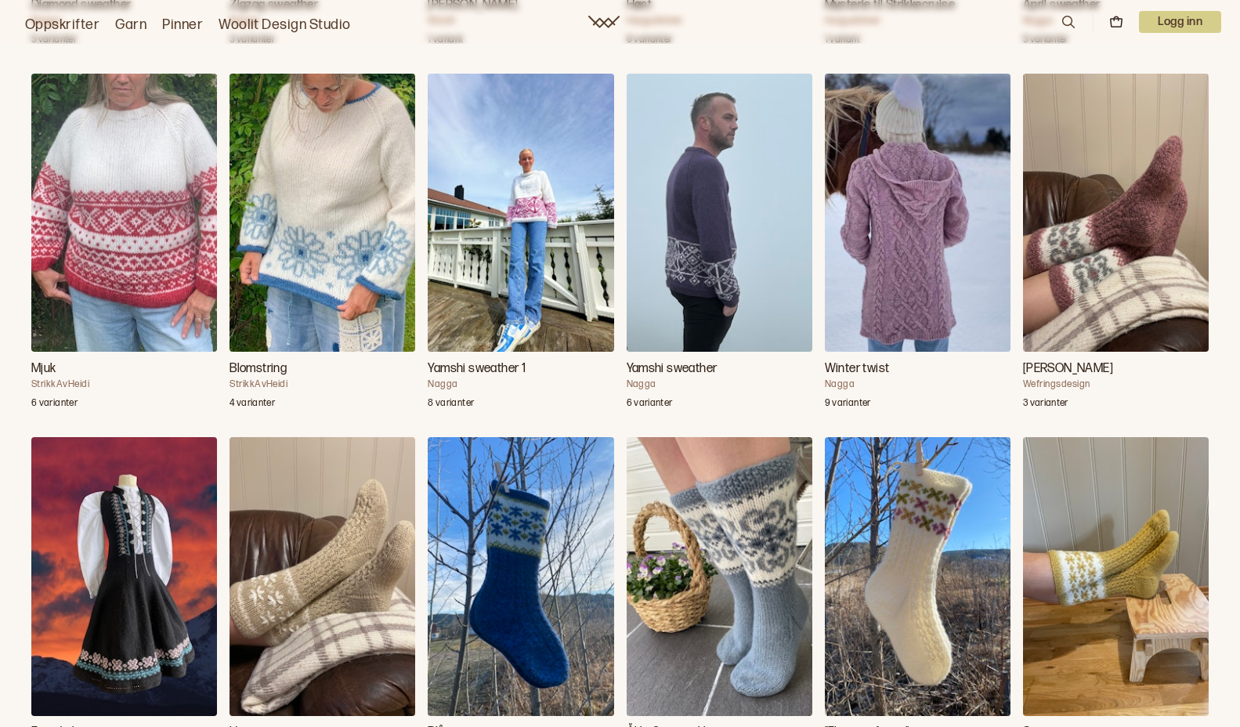
scroll to position [2416, 0]
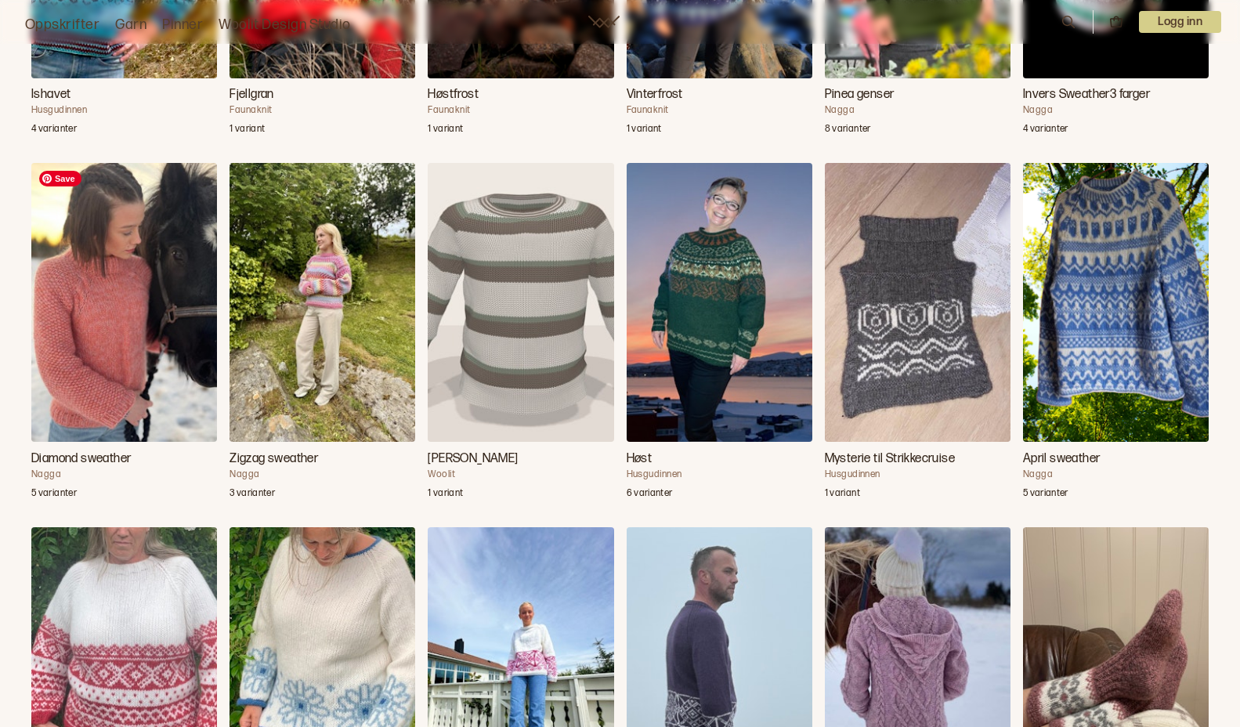
click at [154, 323] on img "Diamond sweather" at bounding box center [124, 302] width 186 height 279
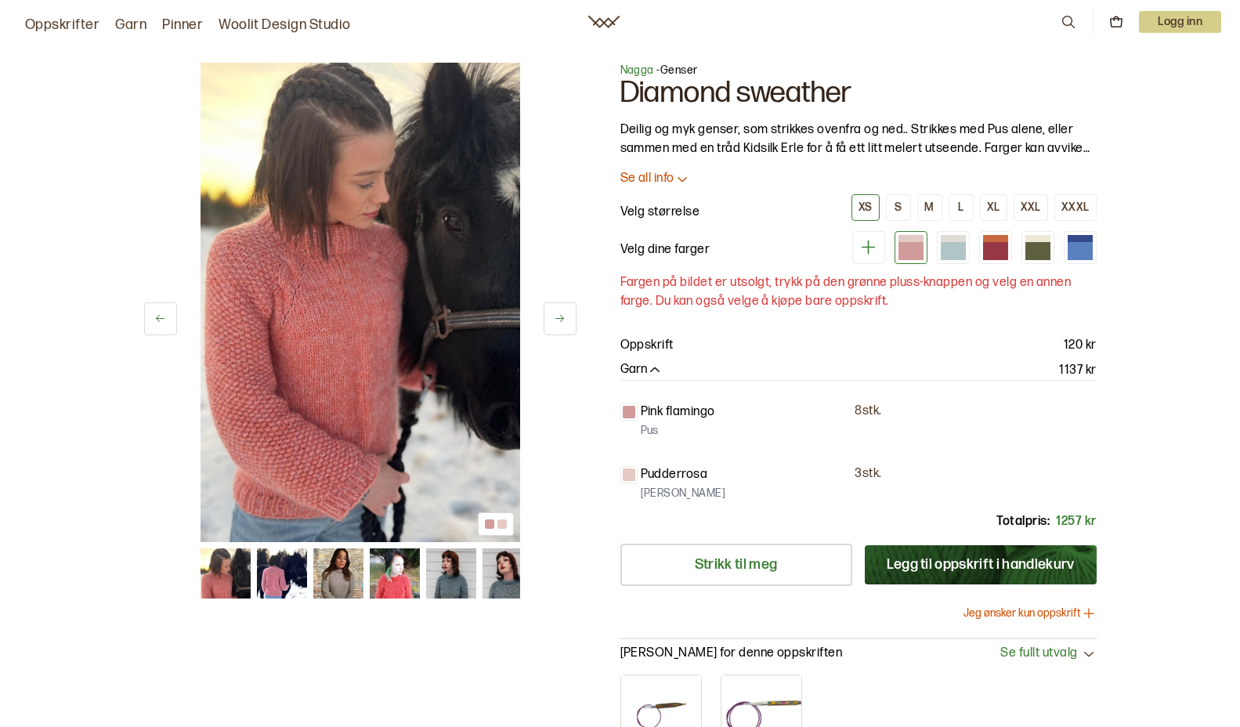
click at [262, 576] on img at bounding box center [282, 573] width 50 height 50
click at [281, 576] on img at bounding box center [282, 573] width 50 height 50
click at [328, 572] on img at bounding box center [338, 573] width 50 height 50
click at [356, 570] on img at bounding box center [338, 573] width 50 height 50
click at [411, 573] on img at bounding box center [395, 573] width 50 height 50
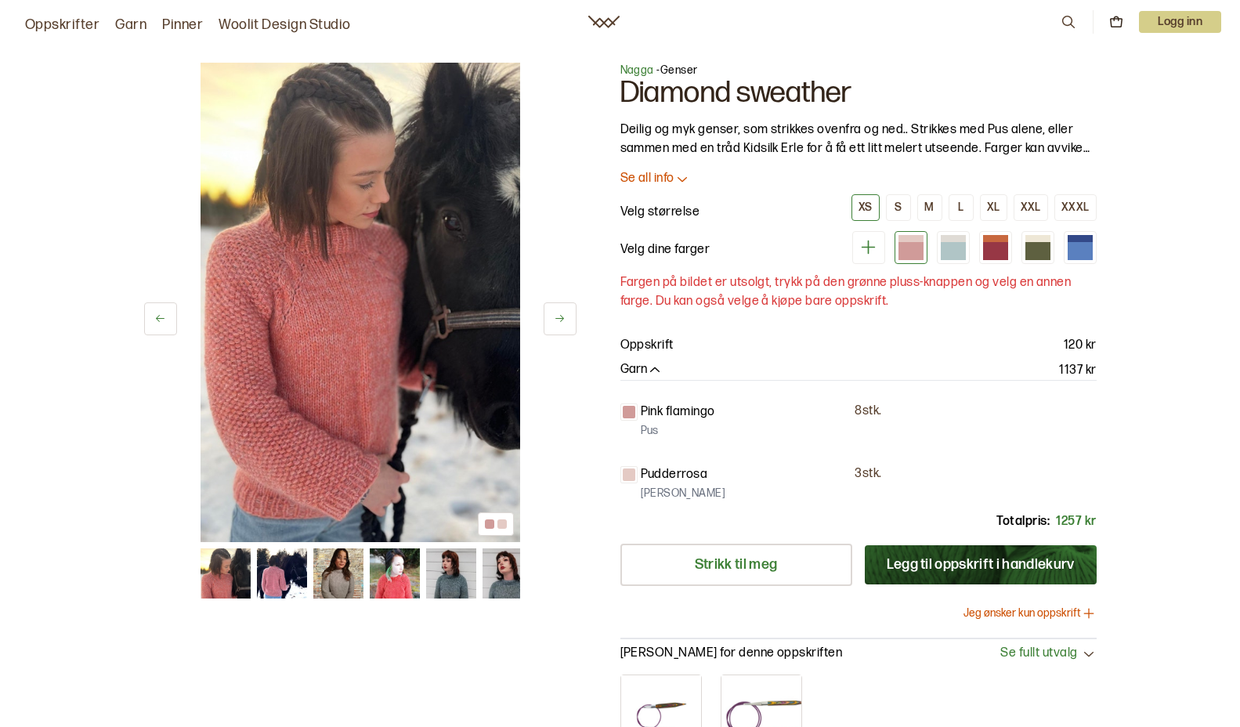
click at [400, 567] on img at bounding box center [395, 573] width 50 height 50
click at [459, 565] on img at bounding box center [451, 573] width 50 height 50
